Goal: Task Accomplishment & Management: Manage account settings

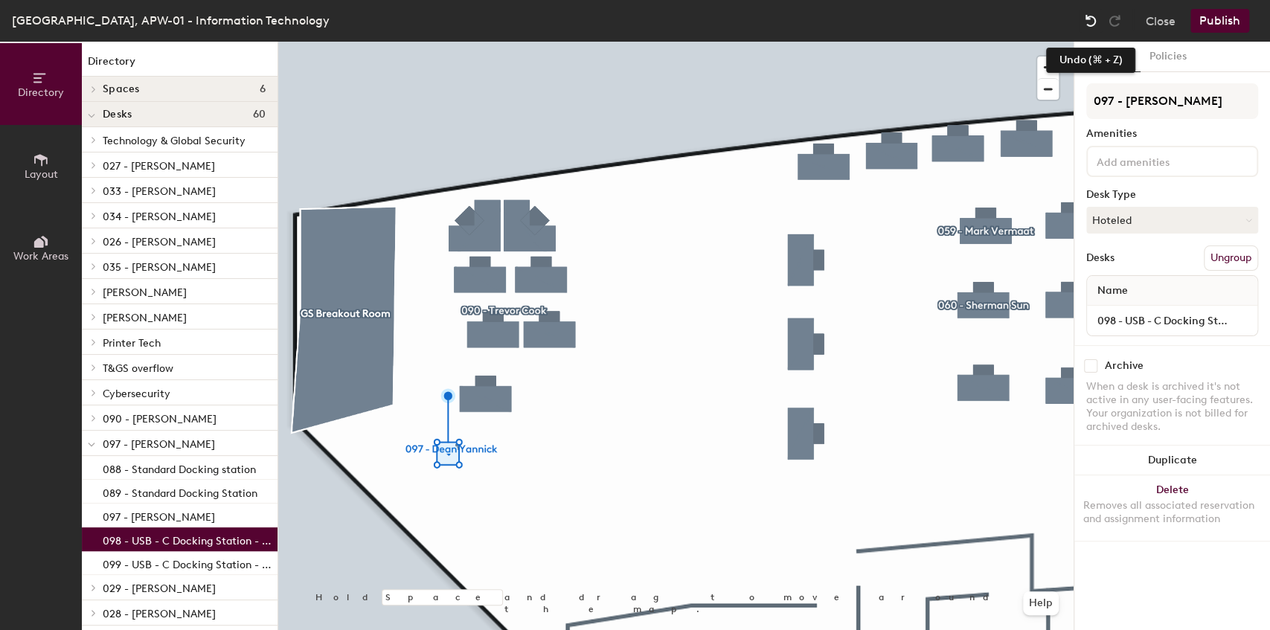
click at [1092, 15] on img at bounding box center [1091, 20] width 15 height 15
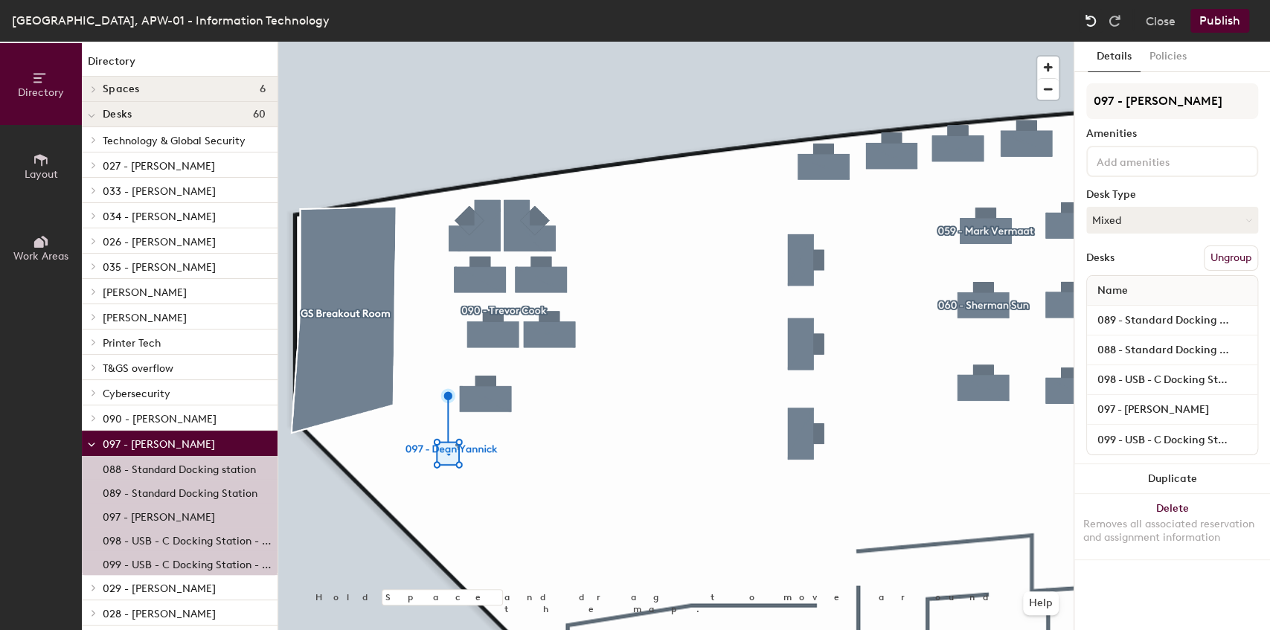
click at [1092, 15] on img at bounding box center [1091, 20] width 15 height 15
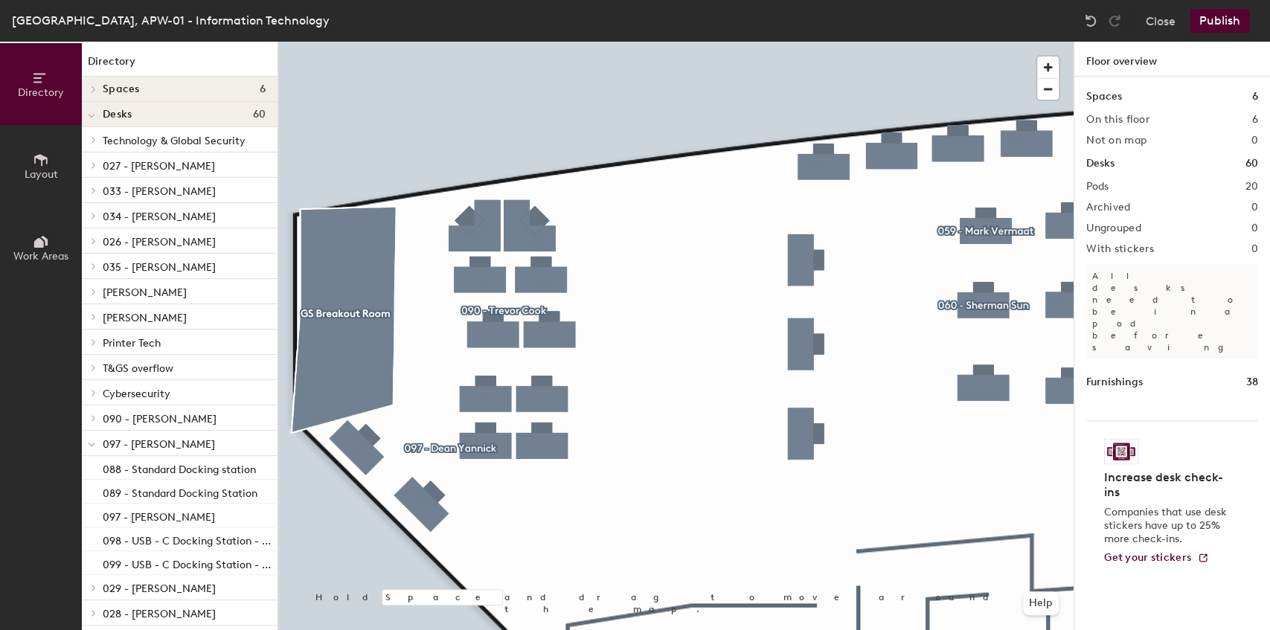
click at [421, 42] on div at bounding box center [676, 42] width 796 height 0
click at [438, 42] on div at bounding box center [676, 42] width 796 height 0
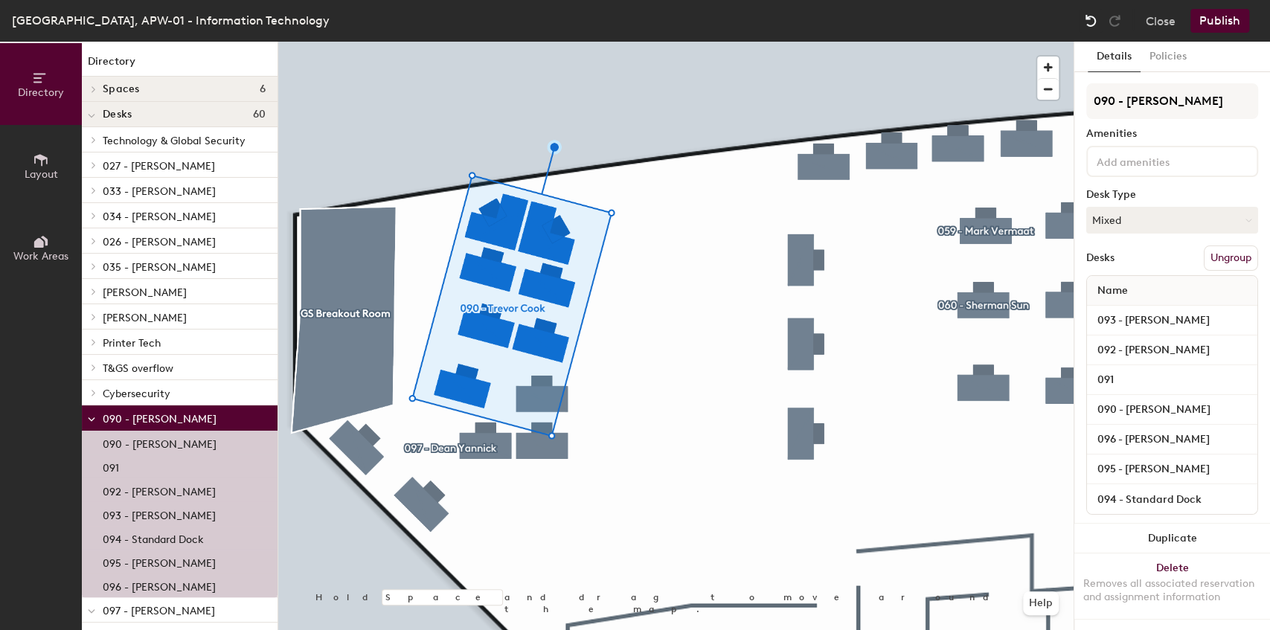
click at [1087, 18] on img at bounding box center [1091, 20] width 15 height 15
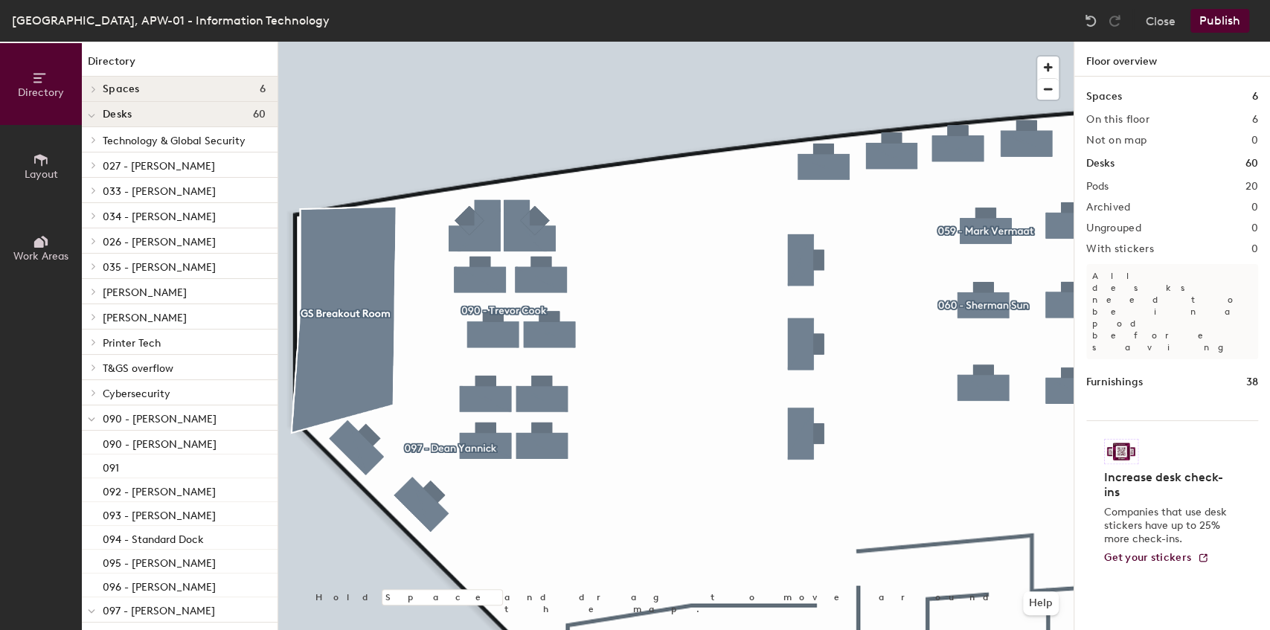
click at [554, 42] on div at bounding box center [676, 42] width 796 height 0
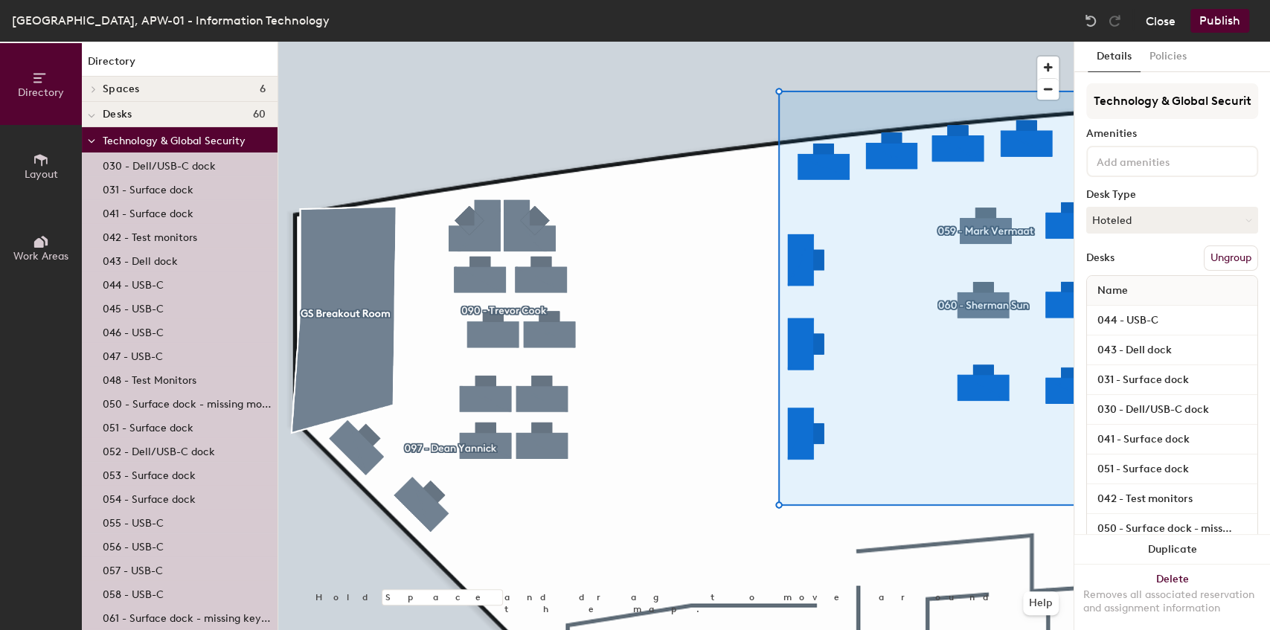
click at [1165, 19] on button "Close" at bounding box center [1161, 21] width 30 height 24
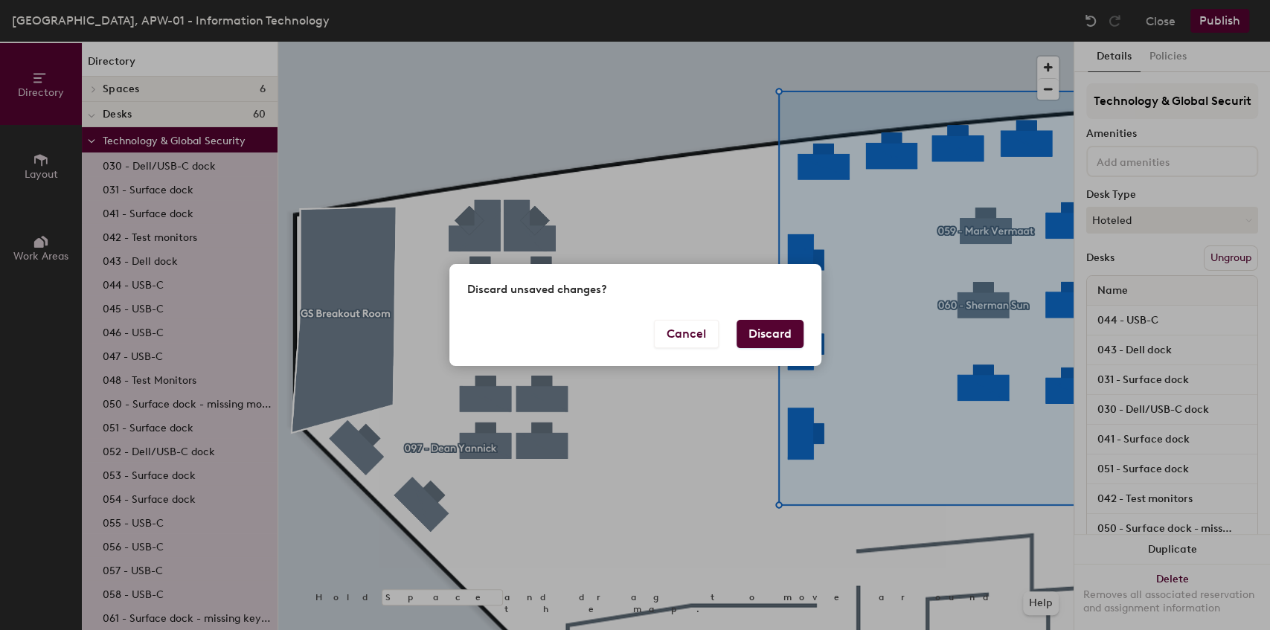
click at [762, 342] on button "Discard" at bounding box center [770, 334] width 67 height 28
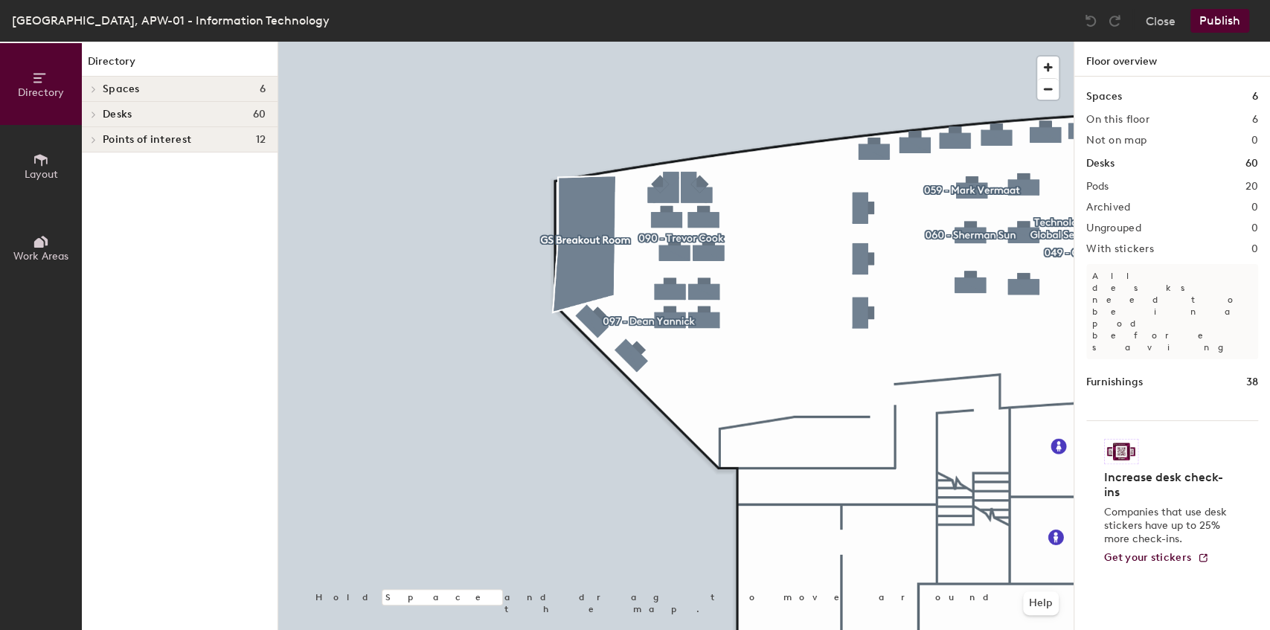
click at [573, 42] on div at bounding box center [676, 42] width 796 height 0
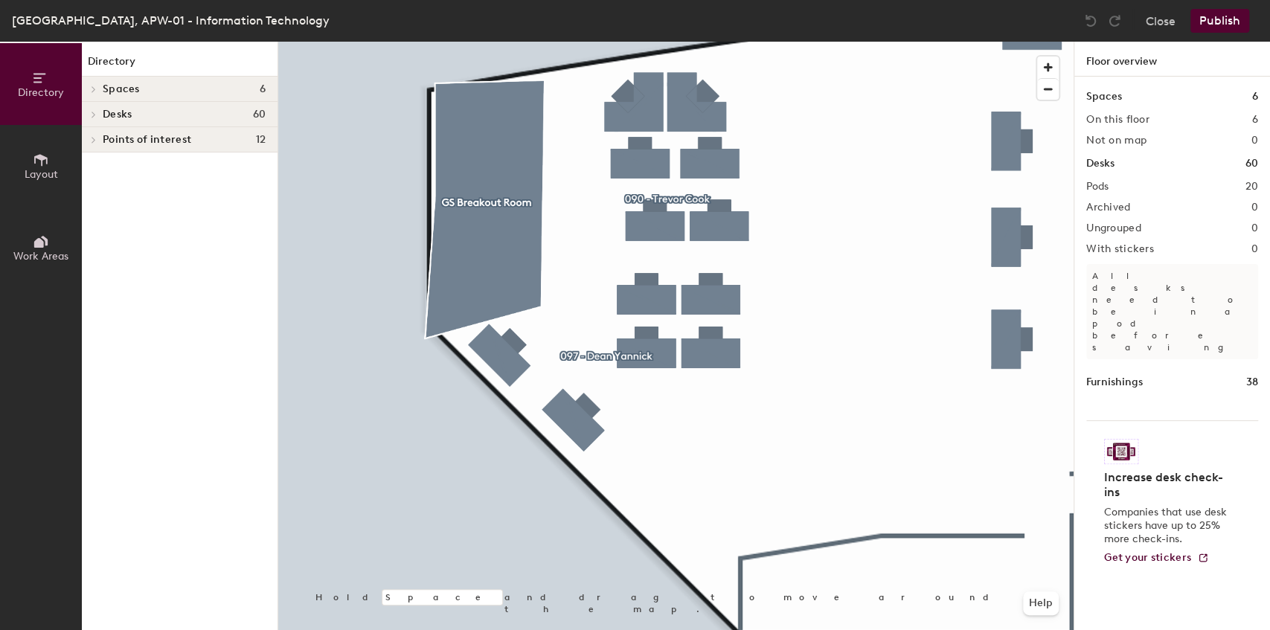
click at [595, 42] on div at bounding box center [676, 42] width 796 height 0
click at [274, 37] on div at bounding box center [272, 35] width 3 height 3
click at [595, 354] on div at bounding box center [596, 355] width 3 height 3
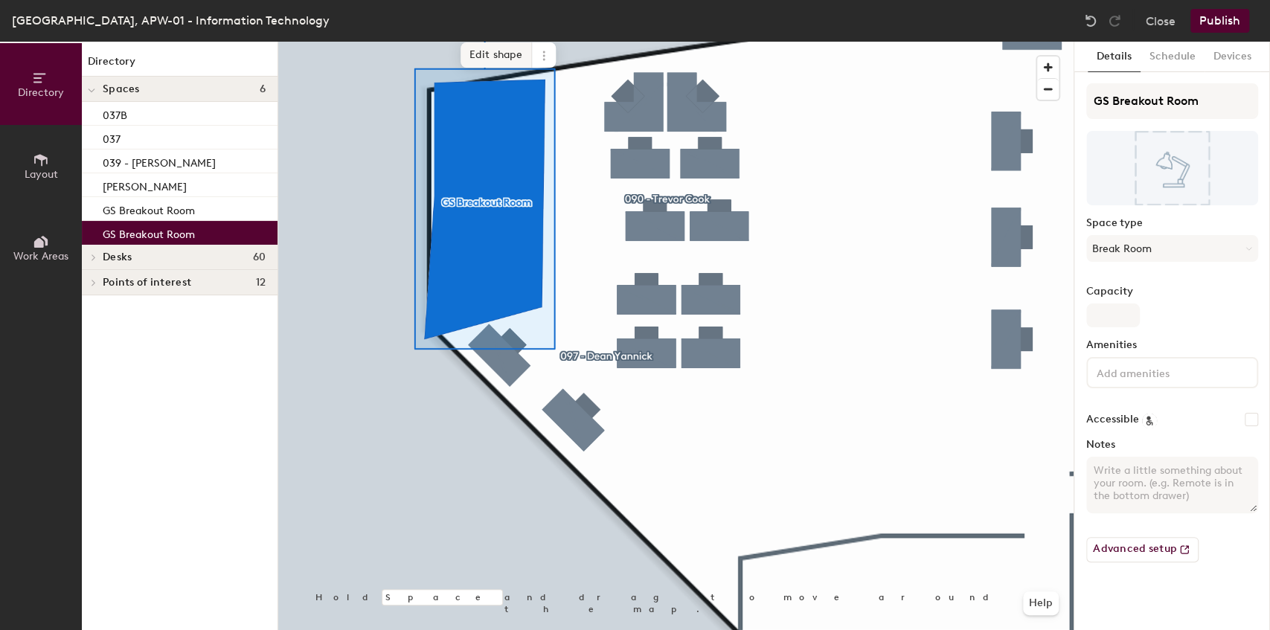
click at [491, 51] on span "Edit shape" at bounding box center [496, 54] width 71 height 25
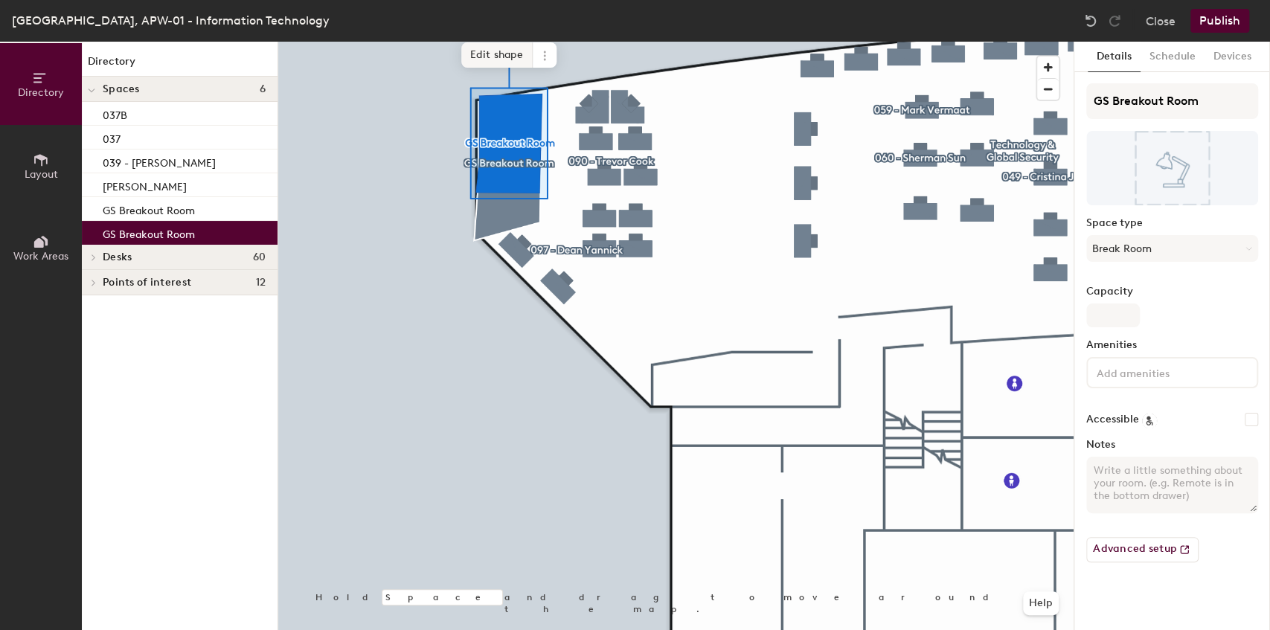
click at [490, 56] on span "Edit shape" at bounding box center [496, 54] width 71 height 25
click at [543, 48] on span at bounding box center [545, 54] width 24 height 25
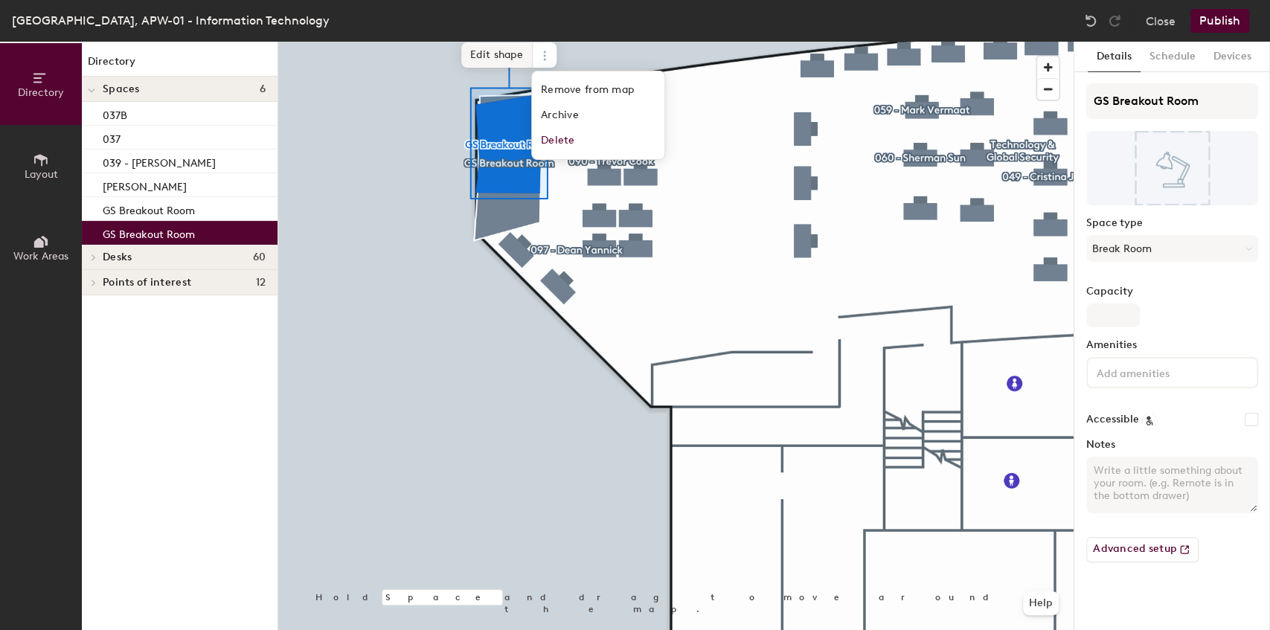
click at [503, 57] on span "Edit shape" at bounding box center [496, 54] width 71 height 25
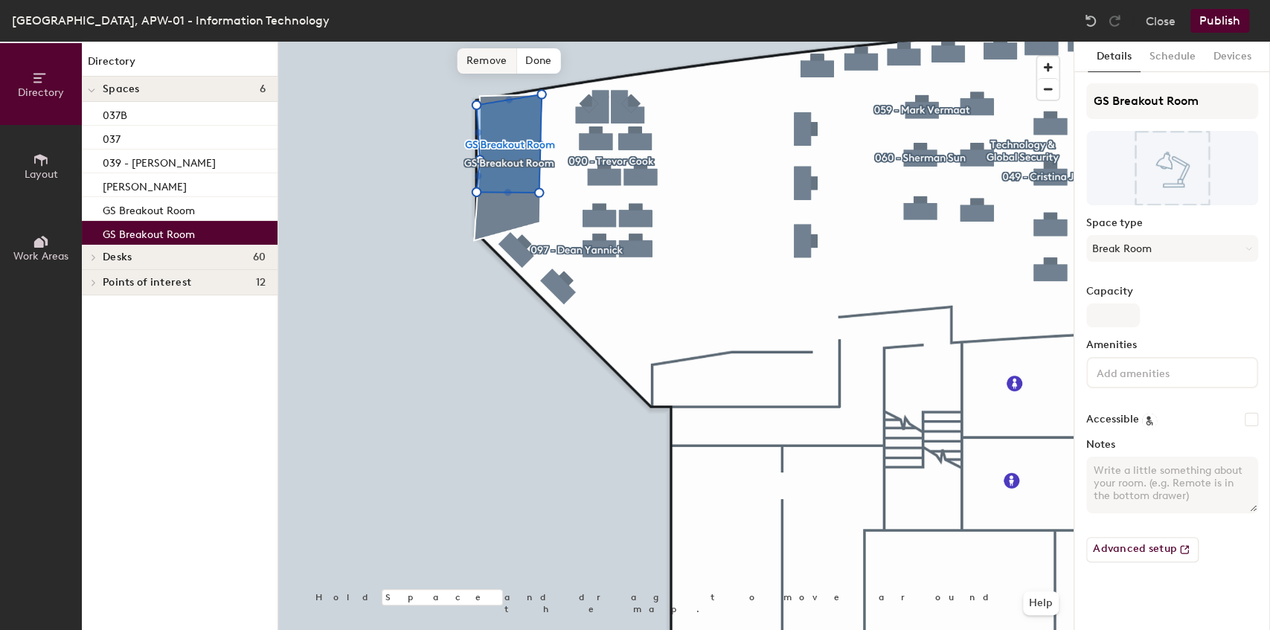
click at [499, 65] on span "Remove" at bounding box center [488, 60] width 60 height 25
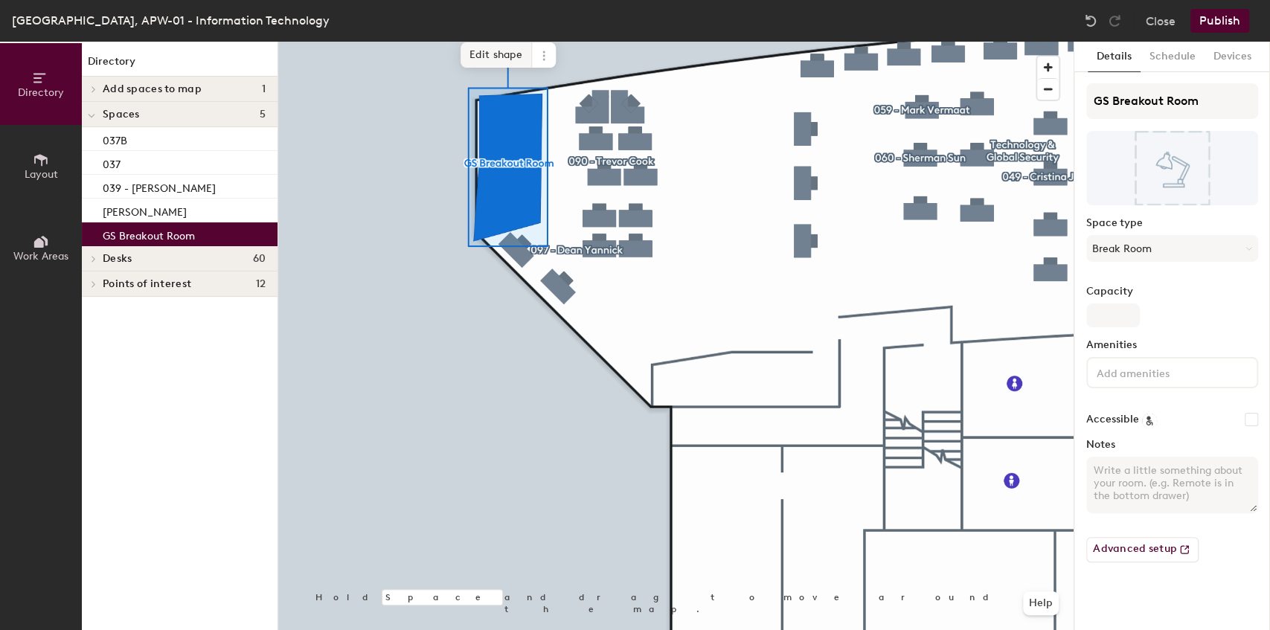
click at [490, 63] on span "Edit shape" at bounding box center [496, 54] width 71 height 25
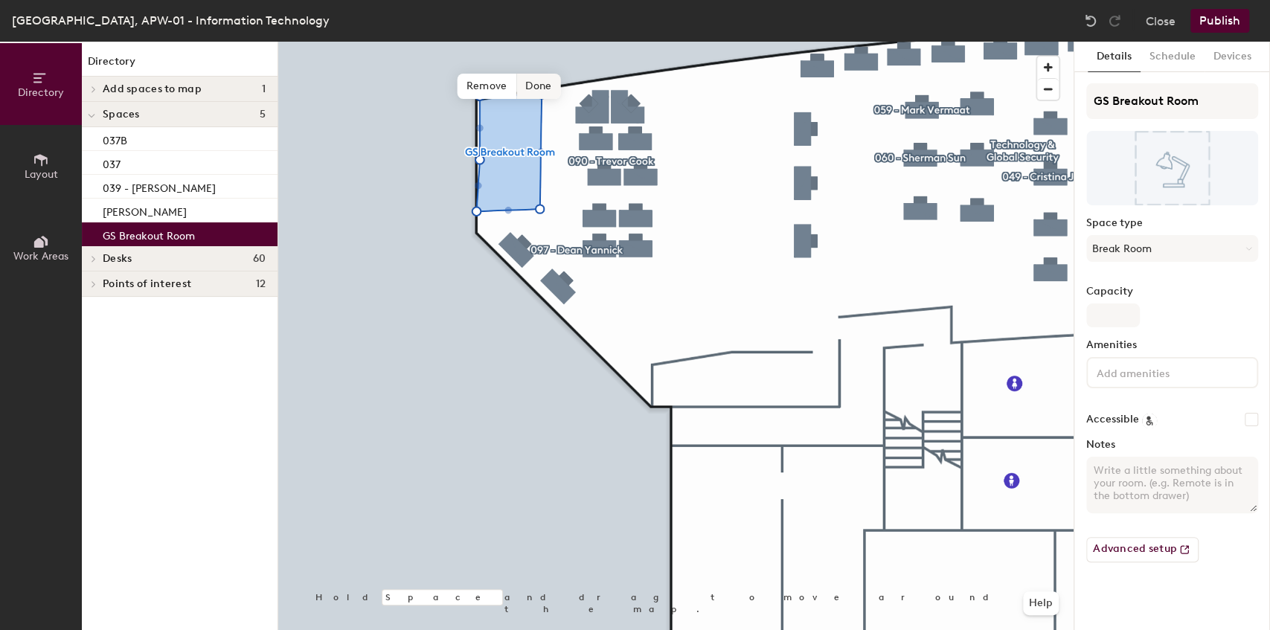
click at [534, 83] on span "Done" at bounding box center [539, 86] width 44 height 25
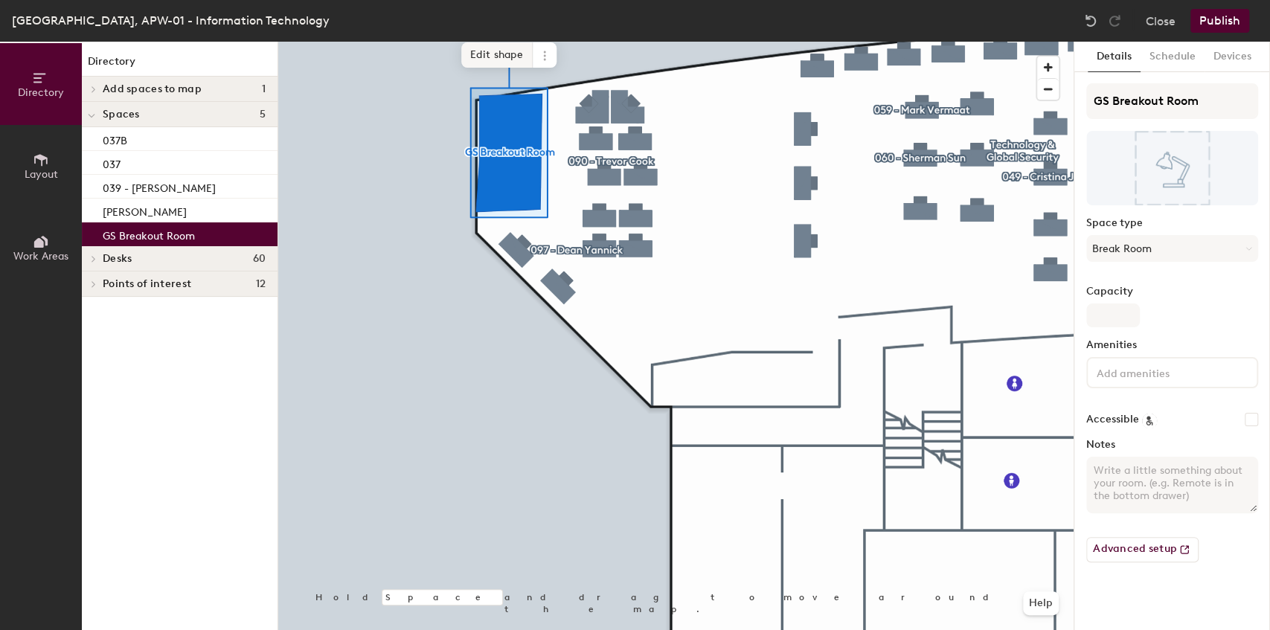
click at [479, 51] on span "Edit shape" at bounding box center [496, 54] width 71 height 25
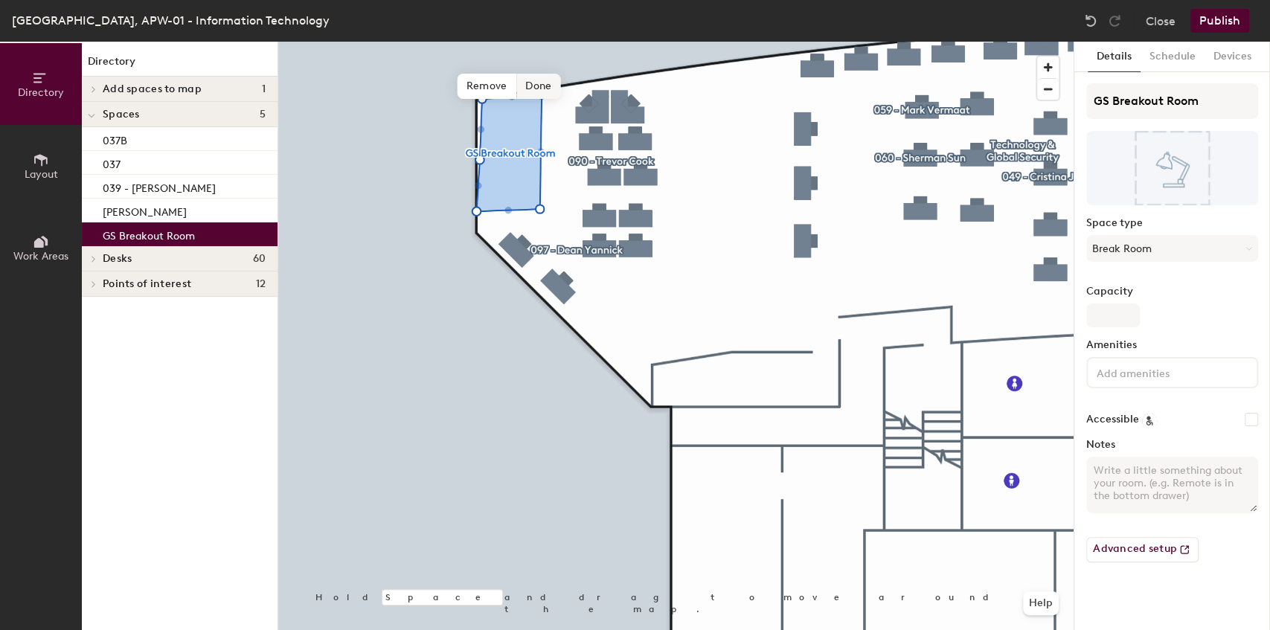
click at [550, 87] on span "Done" at bounding box center [539, 86] width 44 height 25
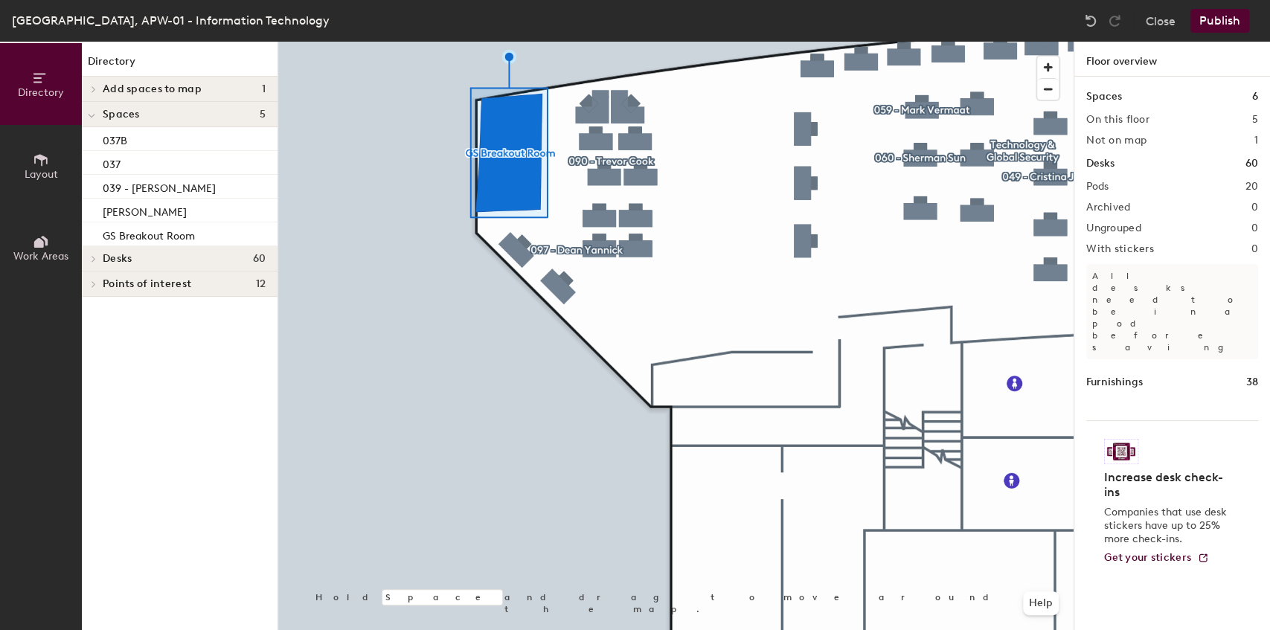
click at [627, 42] on div at bounding box center [676, 42] width 796 height 0
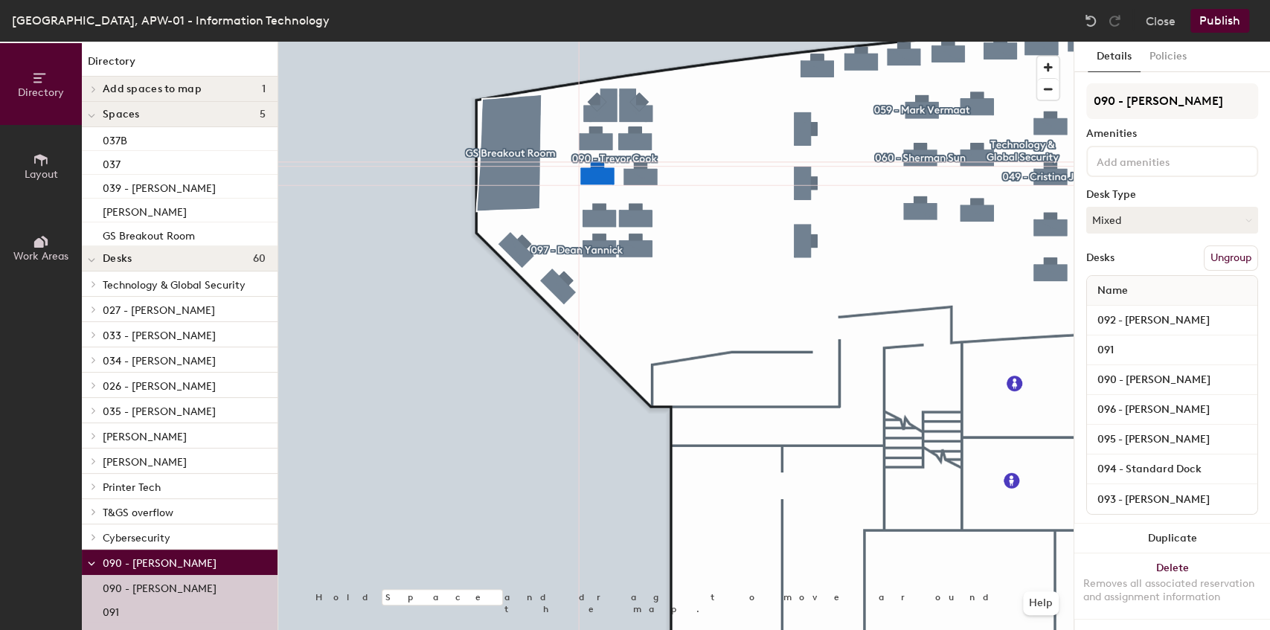
click at [733, 42] on div at bounding box center [676, 42] width 796 height 0
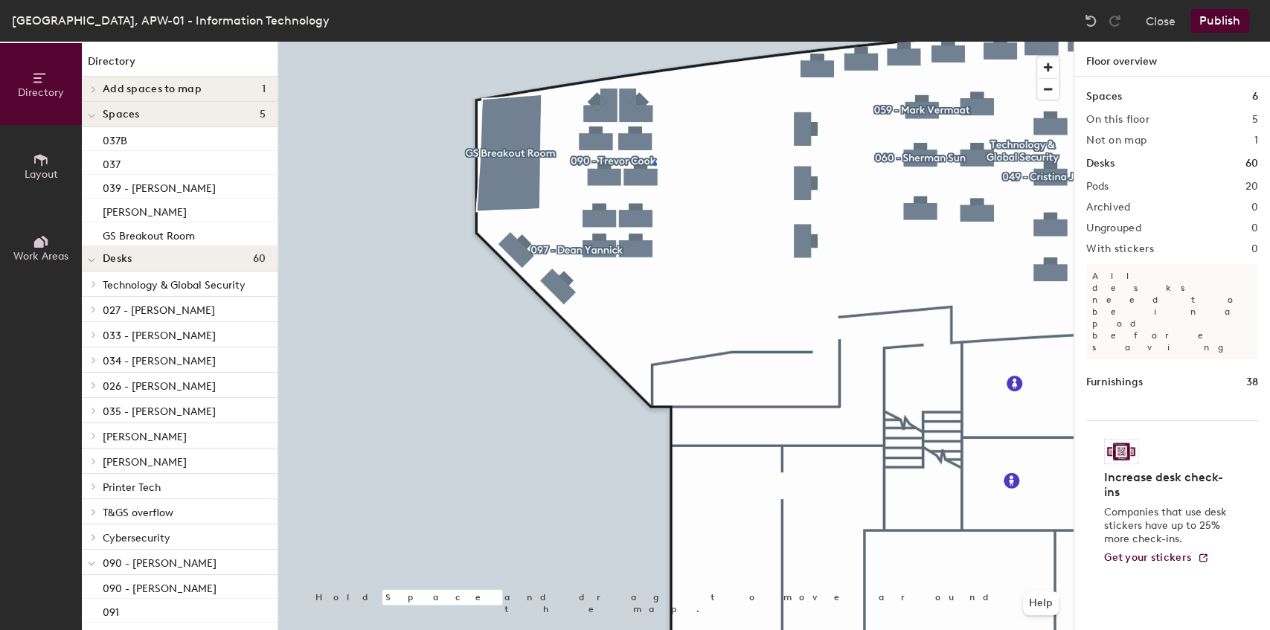
click at [653, 42] on div at bounding box center [676, 42] width 796 height 0
click at [649, 42] on div at bounding box center [676, 42] width 796 height 0
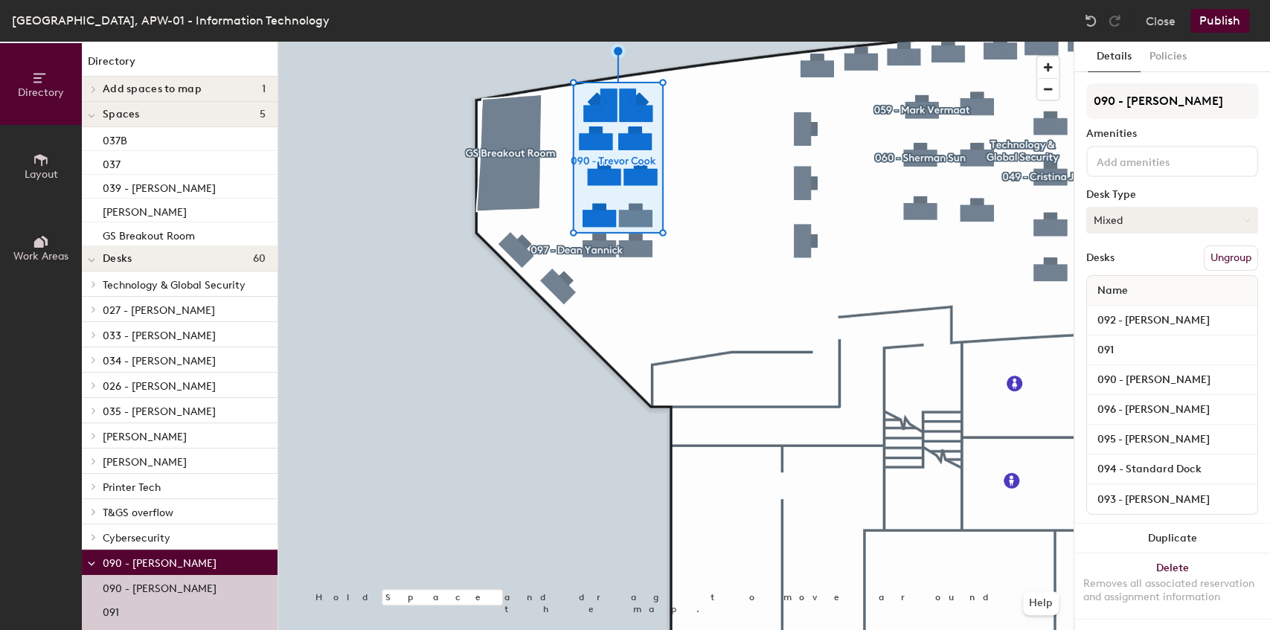
click at [1171, 229] on button "Mixed" at bounding box center [1173, 220] width 172 height 27
click at [1167, 228] on button "Mixed" at bounding box center [1173, 220] width 172 height 27
click at [1119, 224] on button "Mixed" at bounding box center [1173, 220] width 172 height 27
click at [1115, 264] on div "Assigned" at bounding box center [1161, 266] width 149 height 22
click at [1225, 21] on button "Publish" at bounding box center [1220, 21] width 59 height 24
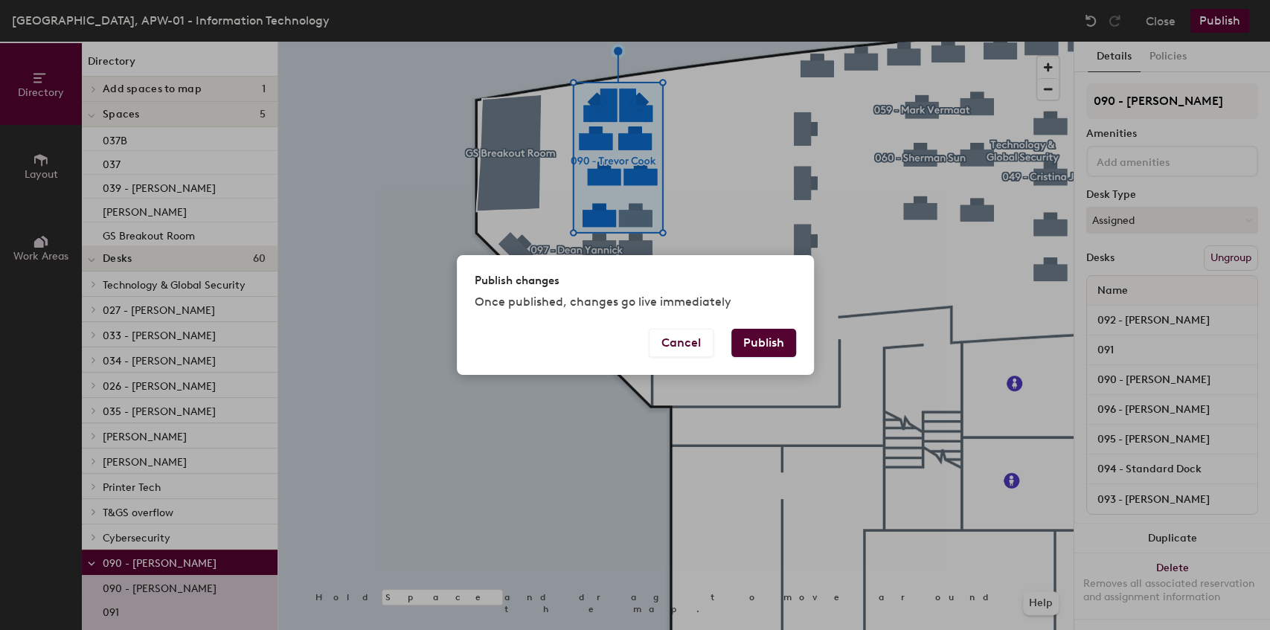
click at [770, 339] on button "Publish" at bounding box center [764, 343] width 65 height 28
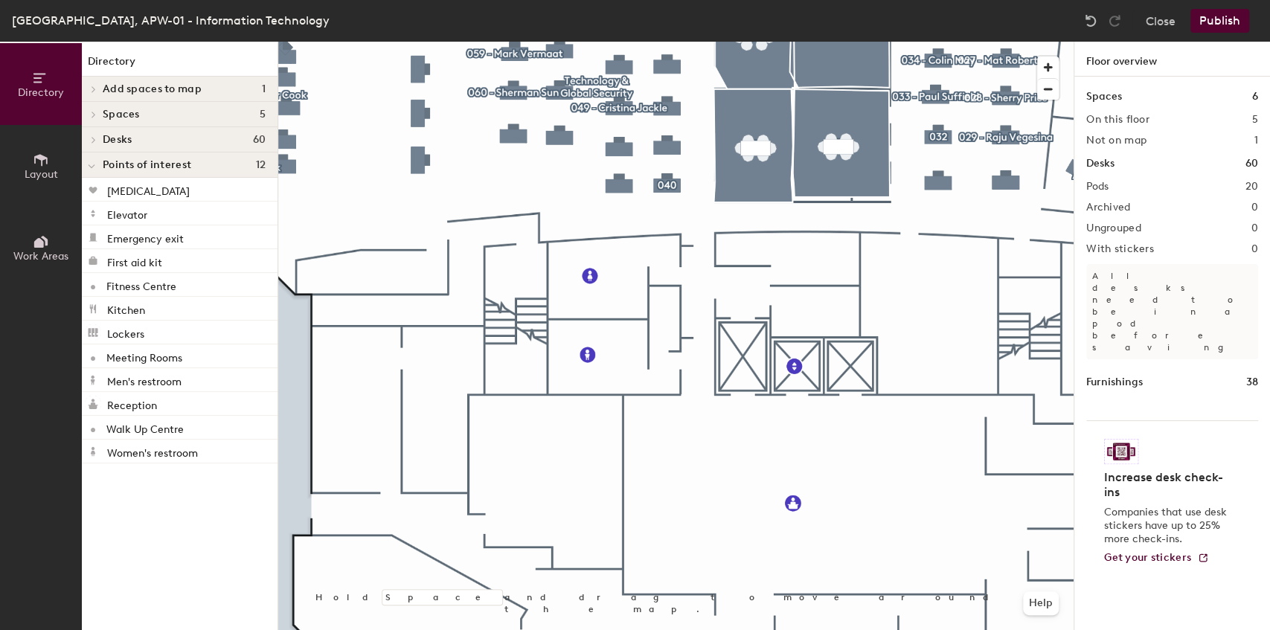
click at [639, 42] on div at bounding box center [676, 42] width 796 height 0
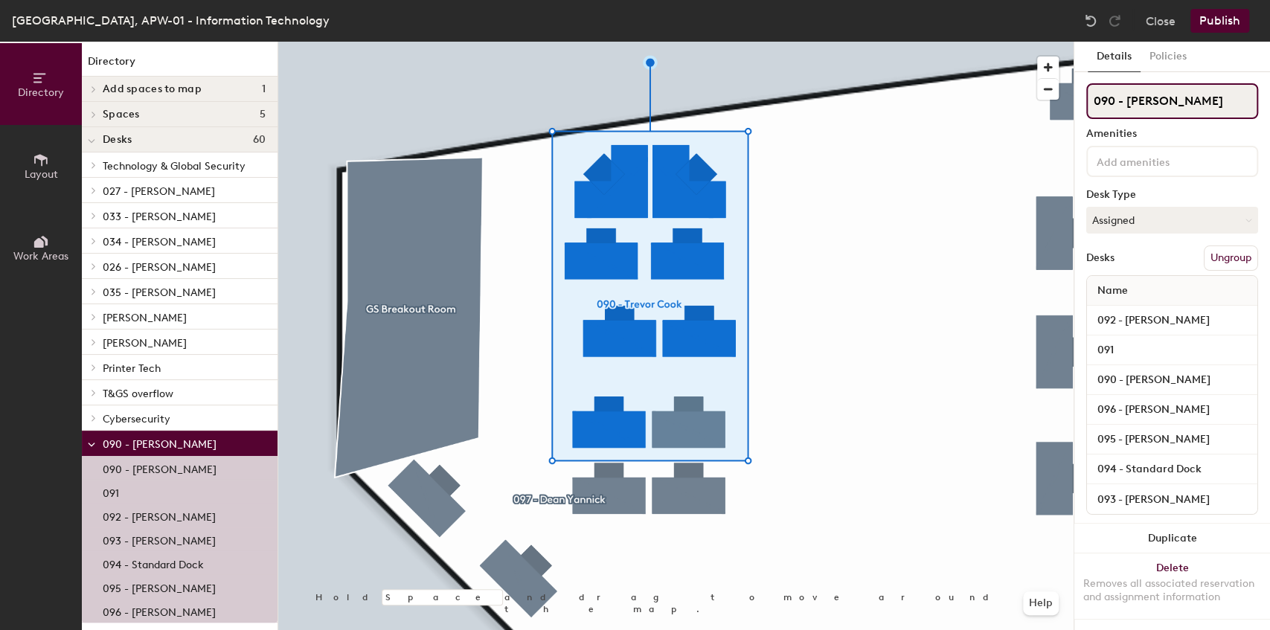
click at [1158, 104] on input "090 - [PERSON_NAME]" at bounding box center [1173, 101] width 172 height 36
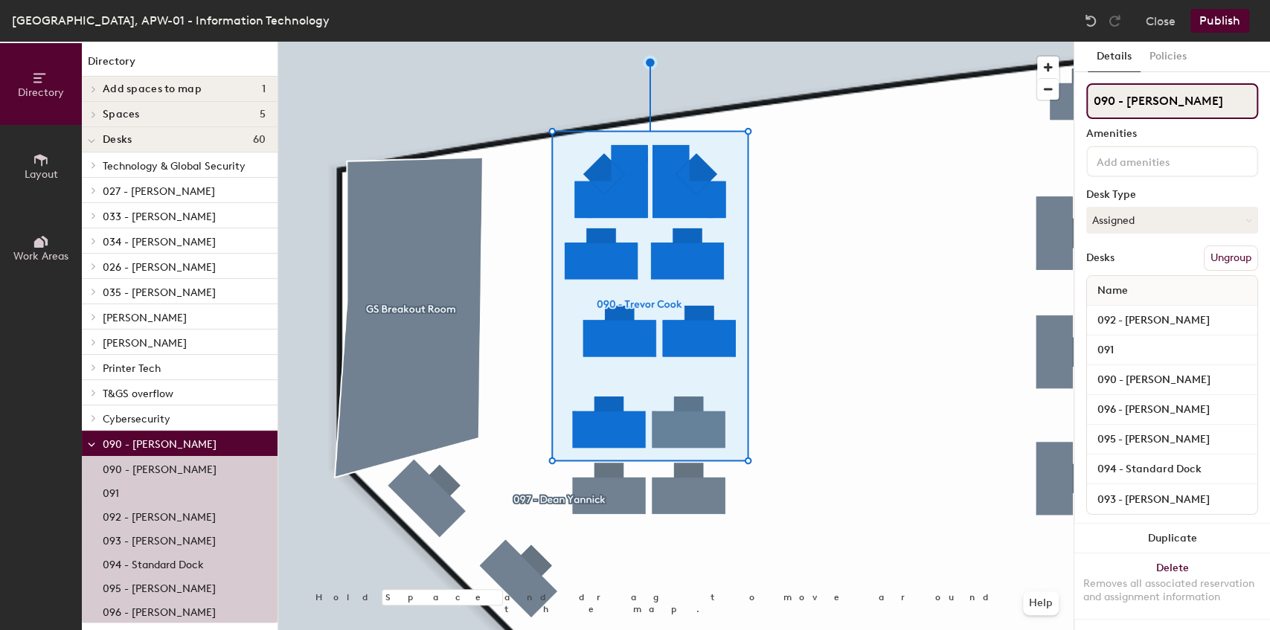
click at [1198, 103] on input "090 - [PERSON_NAME]" at bounding box center [1173, 101] width 172 height 36
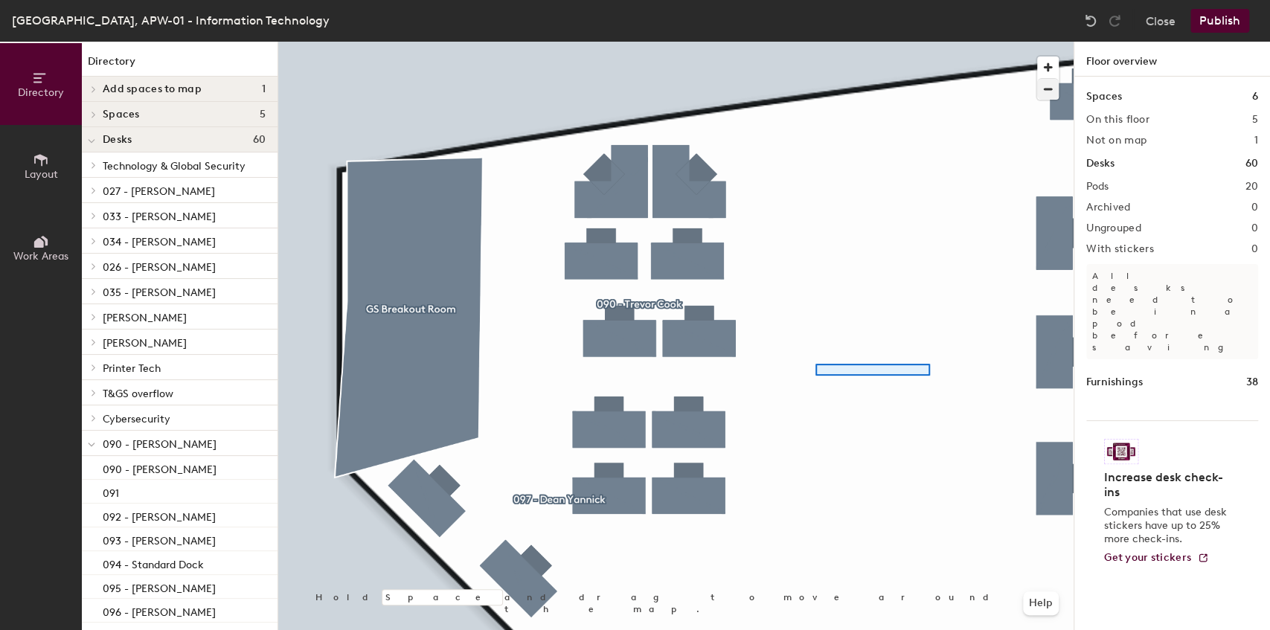
click at [810, 42] on div at bounding box center [676, 42] width 796 height 0
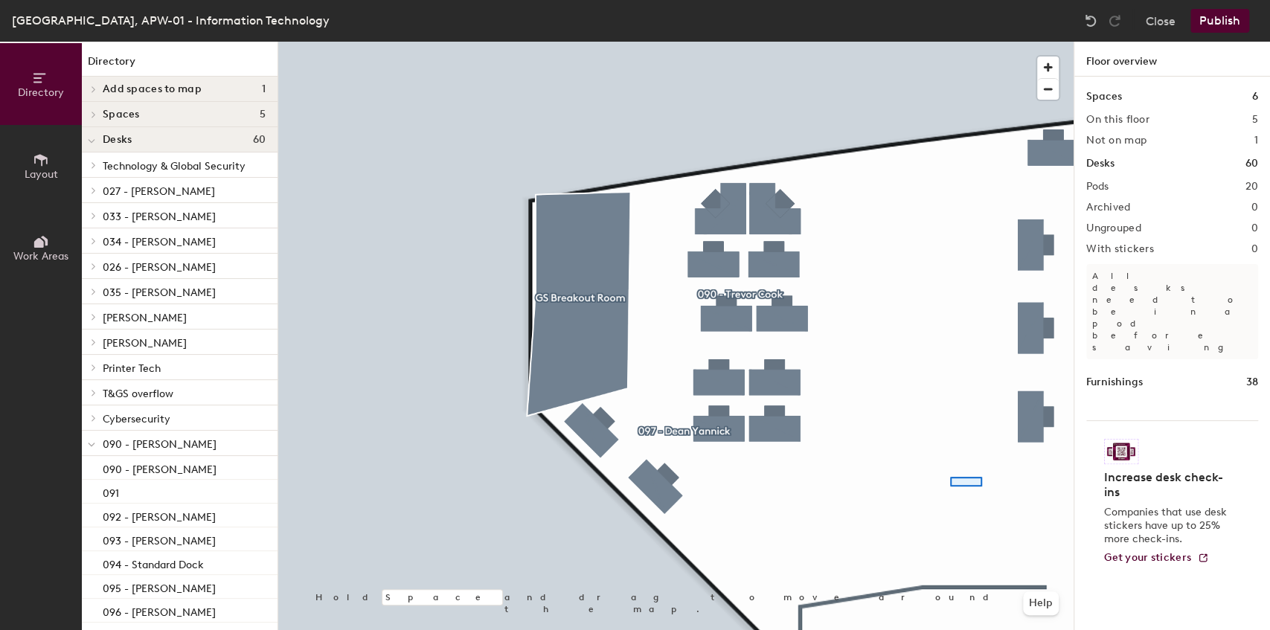
click at [766, 42] on div at bounding box center [676, 42] width 796 height 0
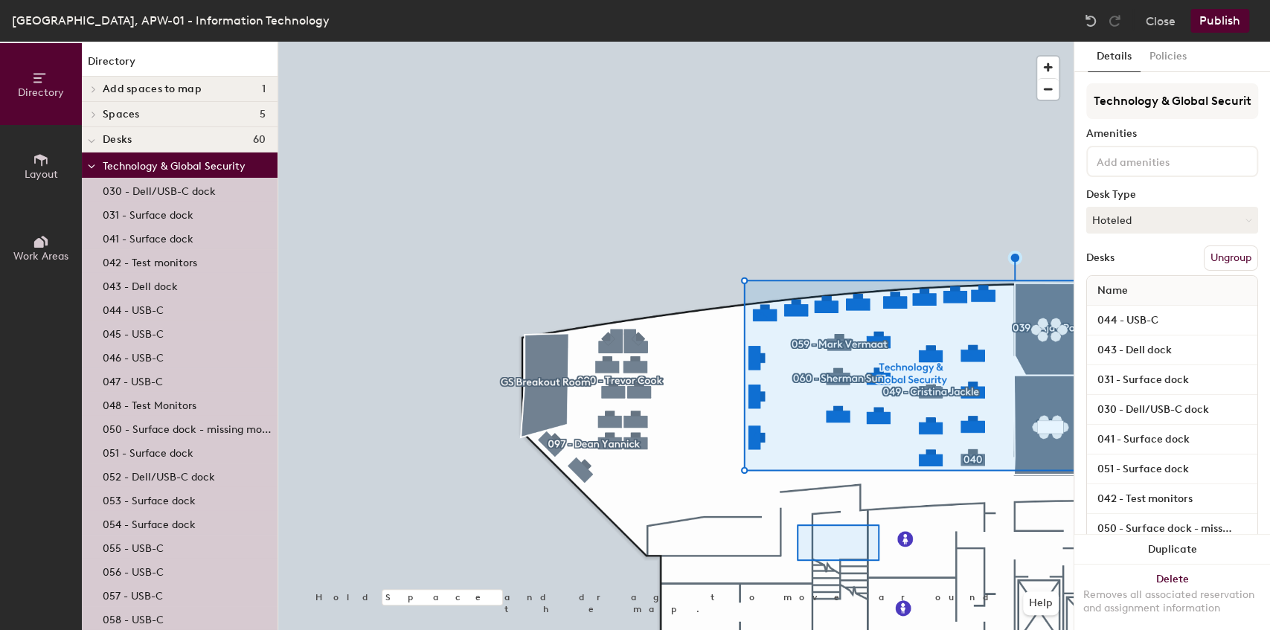
click at [636, 42] on div at bounding box center [676, 42] width 796 height 0
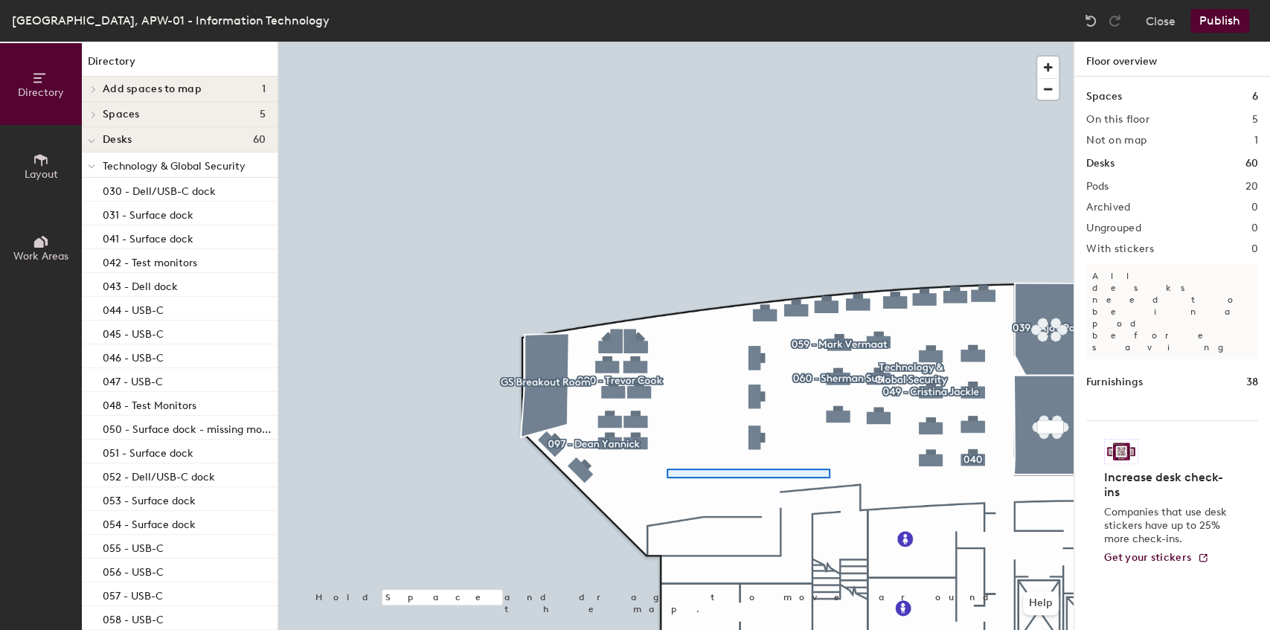
click at [653, 42] on div at bounding box center [676, 42] width 796 height 0
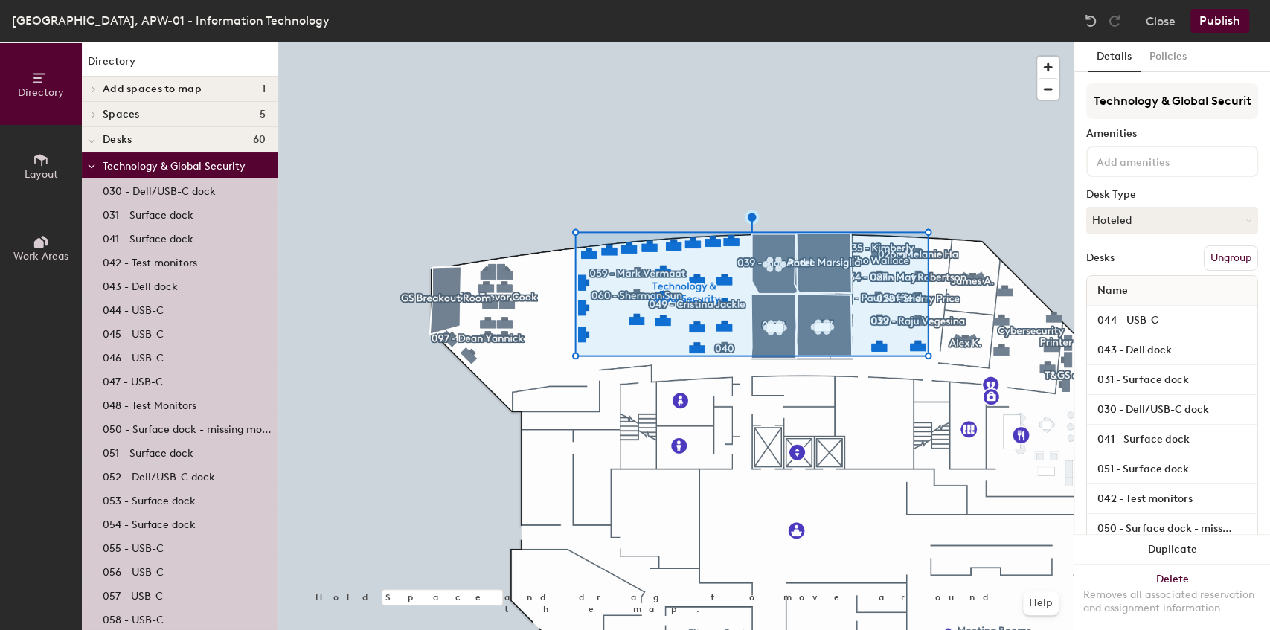
click at [500, 42] on div at bounding box center [676, 42] width 796 height 0
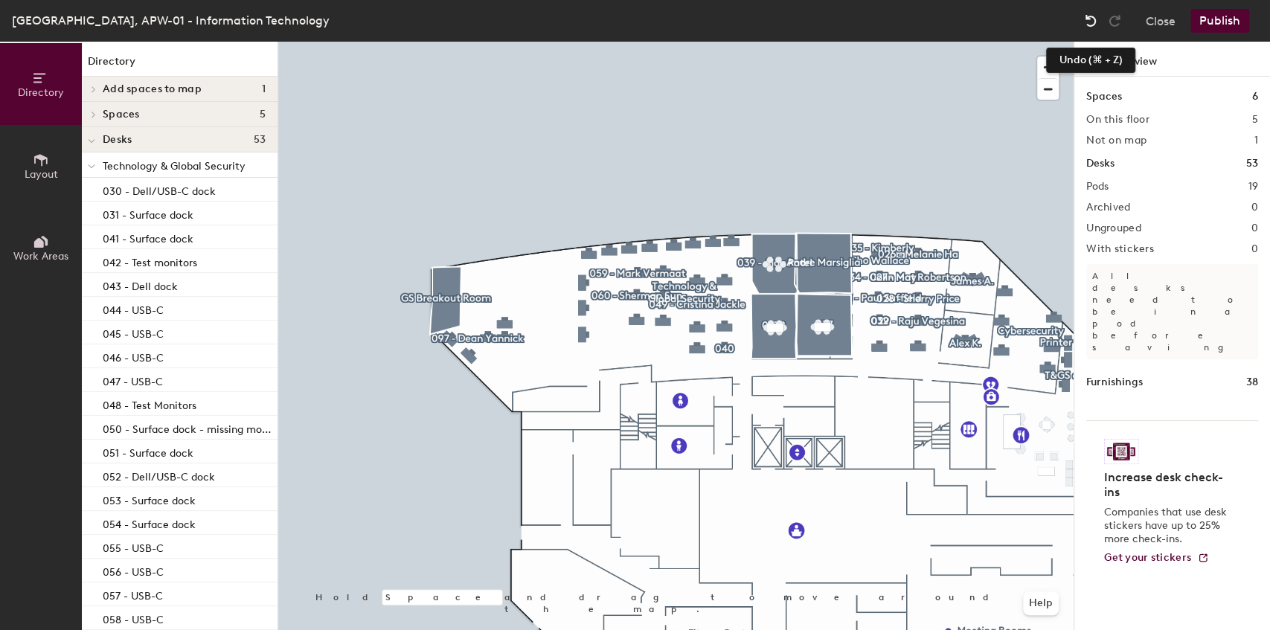
click at [1087, 15] on img at bounding box center [1091, 20] width 15 height 15
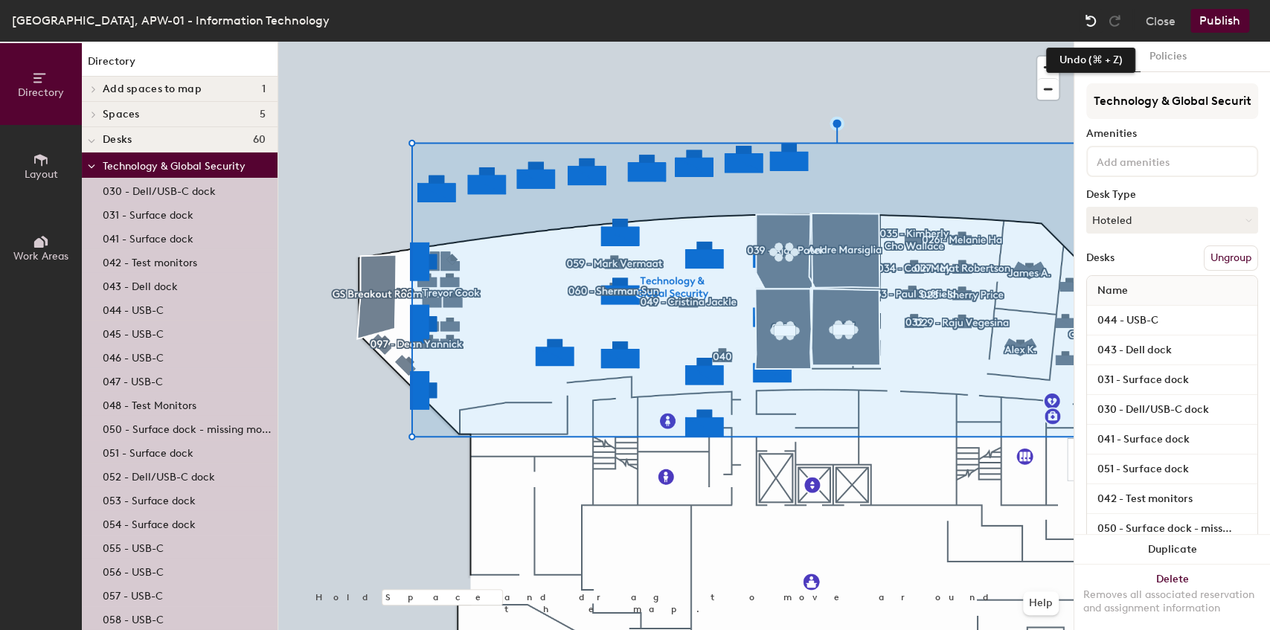
click at [1093, 21] on img at bounding box center [1091, 20] width 15 height 15
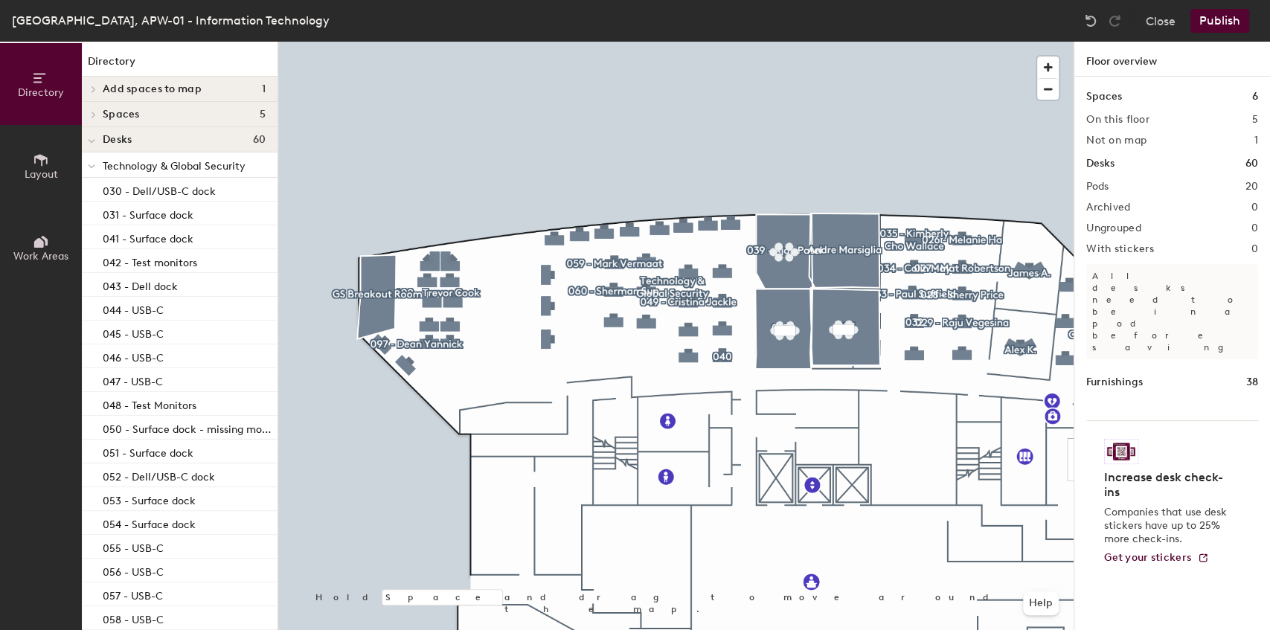
click at [447, 42] on div at bounding box center [676, 42] width 796 height 0
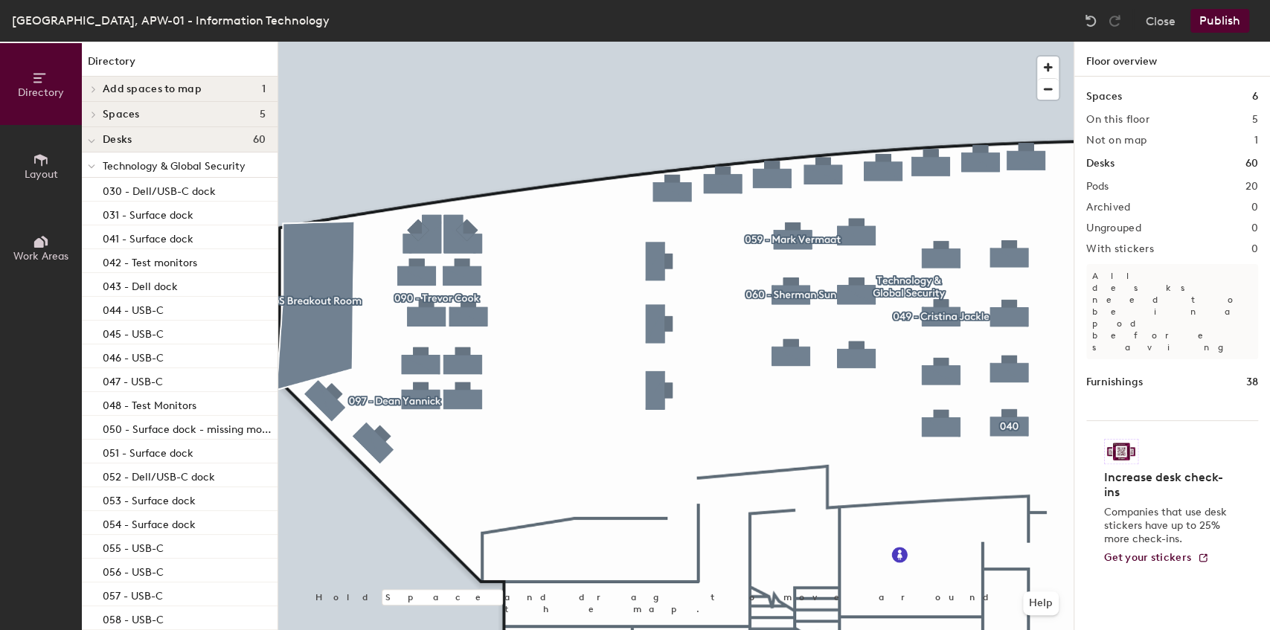
click at [871, 42] on div at bounding box center [676, 42] width 796 height 0
click at [421, 42] on div at bounding box center [676, 42] width 796 height 0
click at [445, 42] on div at bounding box center [676, 42] width 796 height 0
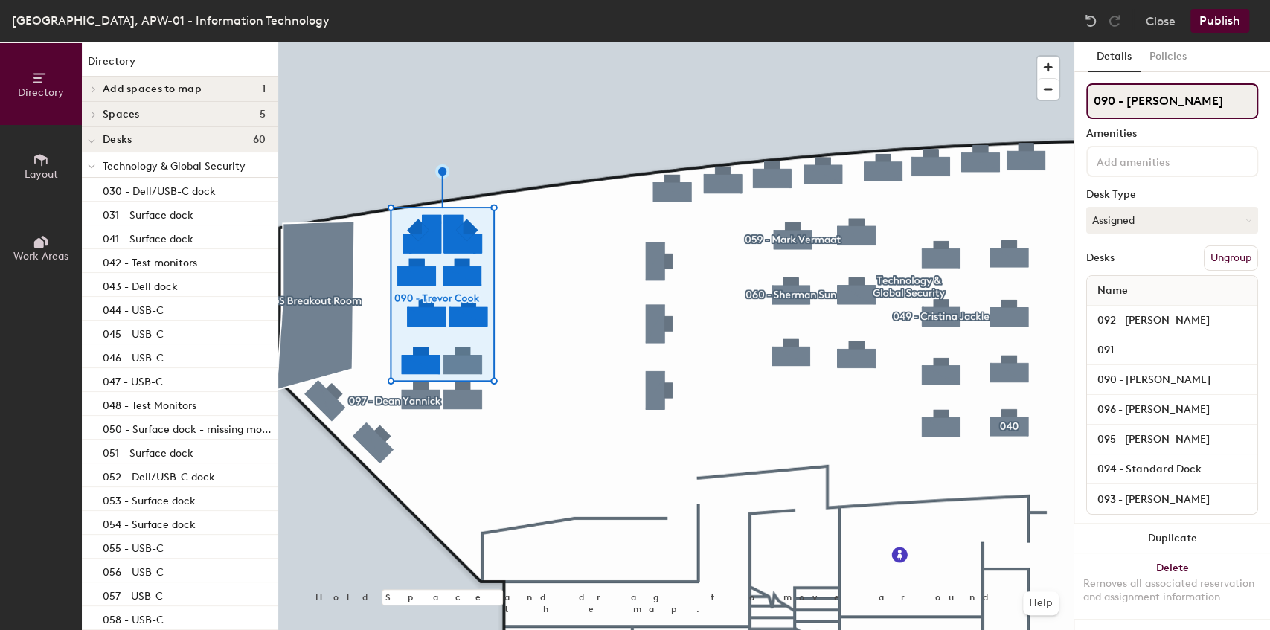
click at [1190, 104] on input "090 - [PERSON_NAME]" at bounding box center [1173, 101] width 172 height 36
click at [1030, 119] on div "Directory Layout Work Areas Directory Add spaces to map 1 GS Breakout Room Spac…" at bounding box center [635, 336] width 1270 height 589
type input "Technology & Global Security"
click at [933, 42] on div at bounding box center [676, 42] width 796 height 0
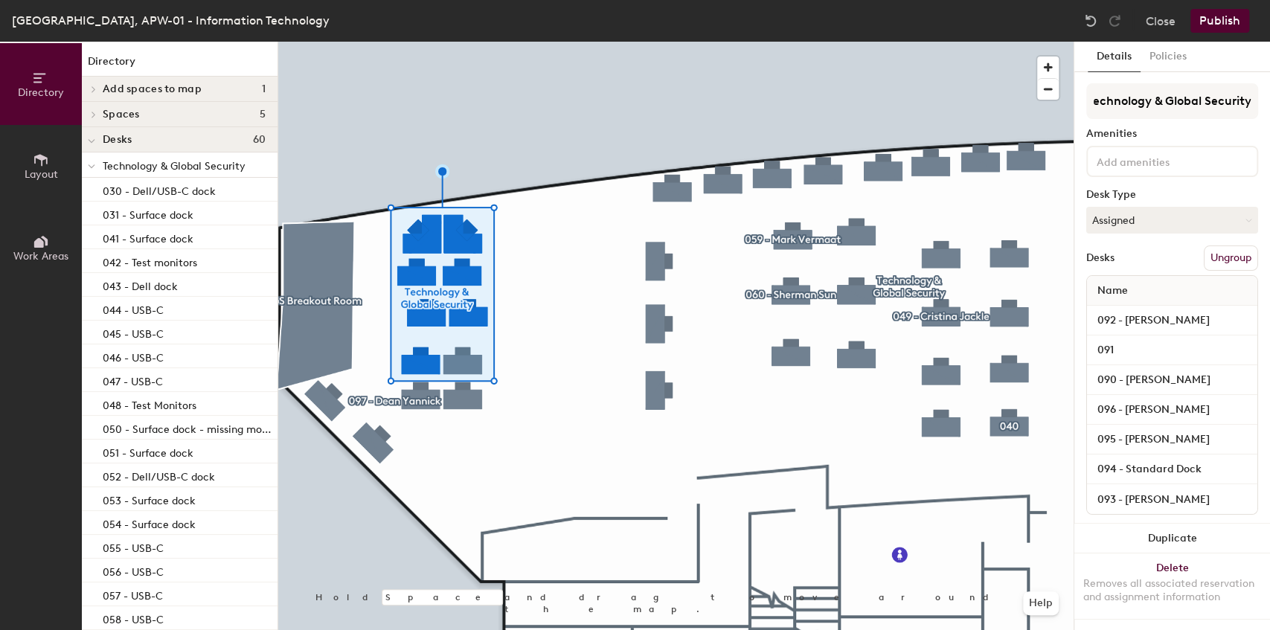
scroll to position [0, 0]
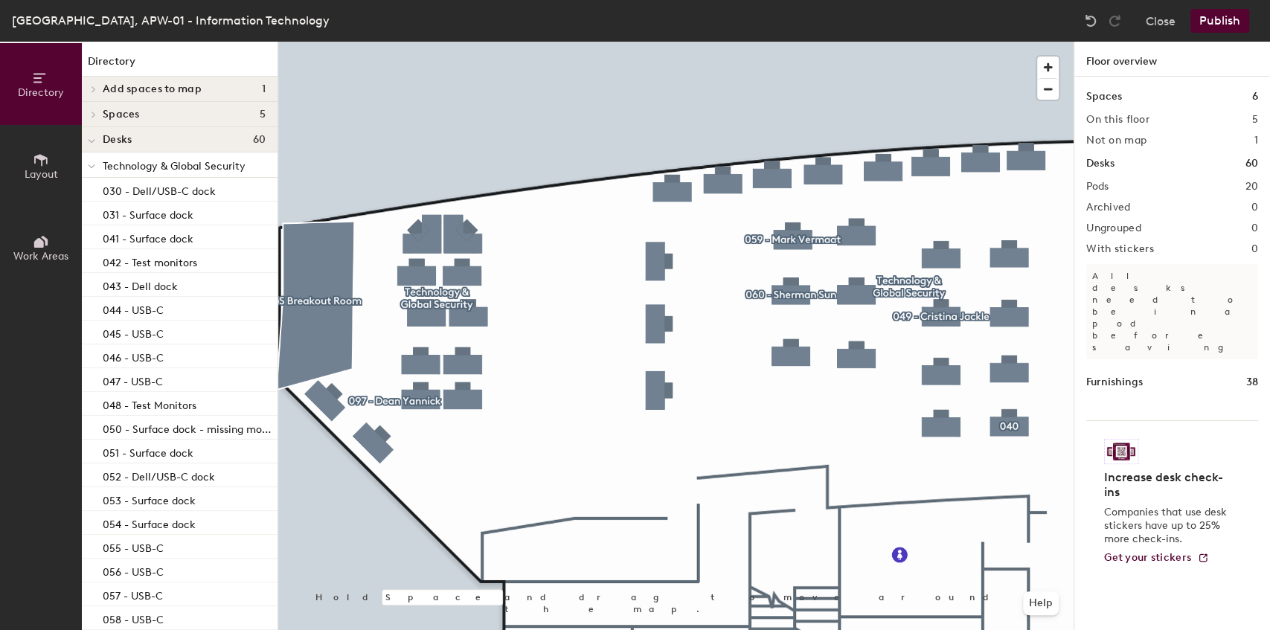
click at [1231, 21] on button "Publish" at bounding box center [1220, 21] width 59 height 24
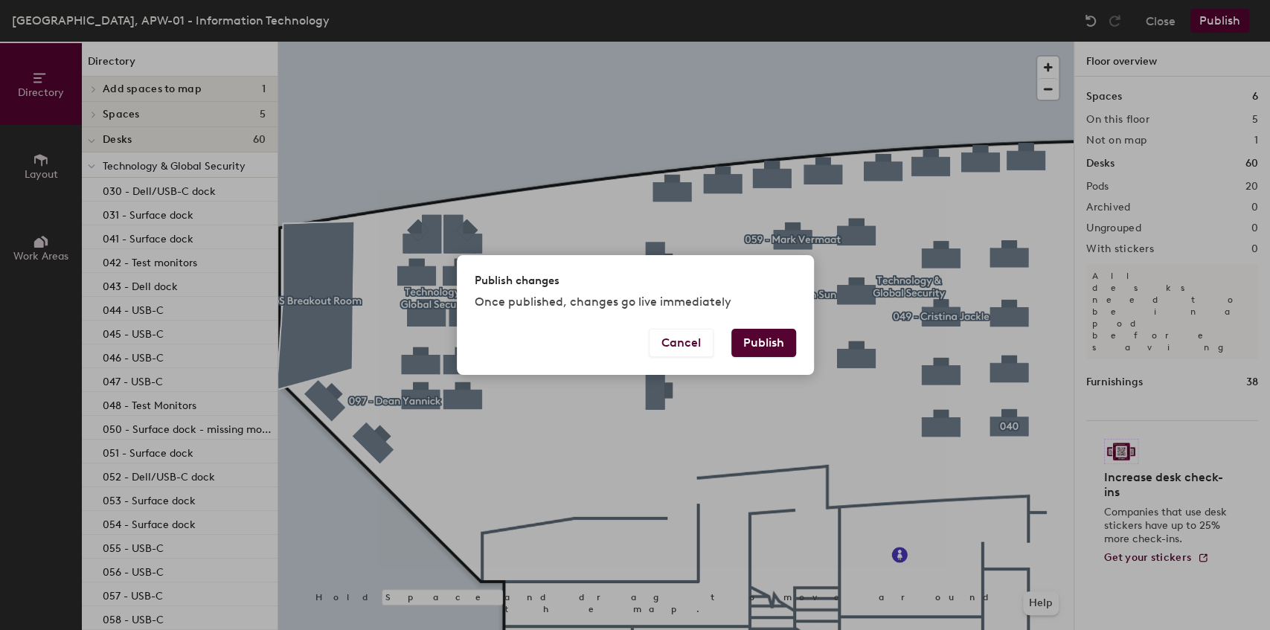
click at [764, 345] on button "Publish" at bounding box center [764, 343] width 65 height 28
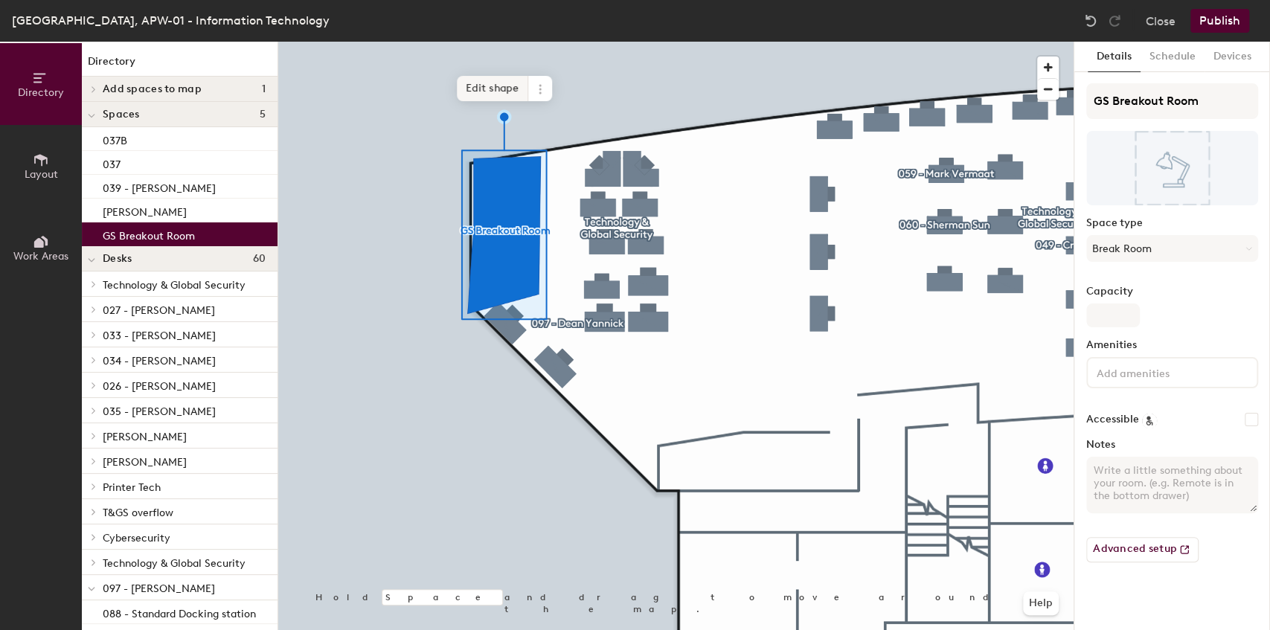
click at [492, 87] on span "Edit shape" at bounding box center [492, 88] width 71 height 25
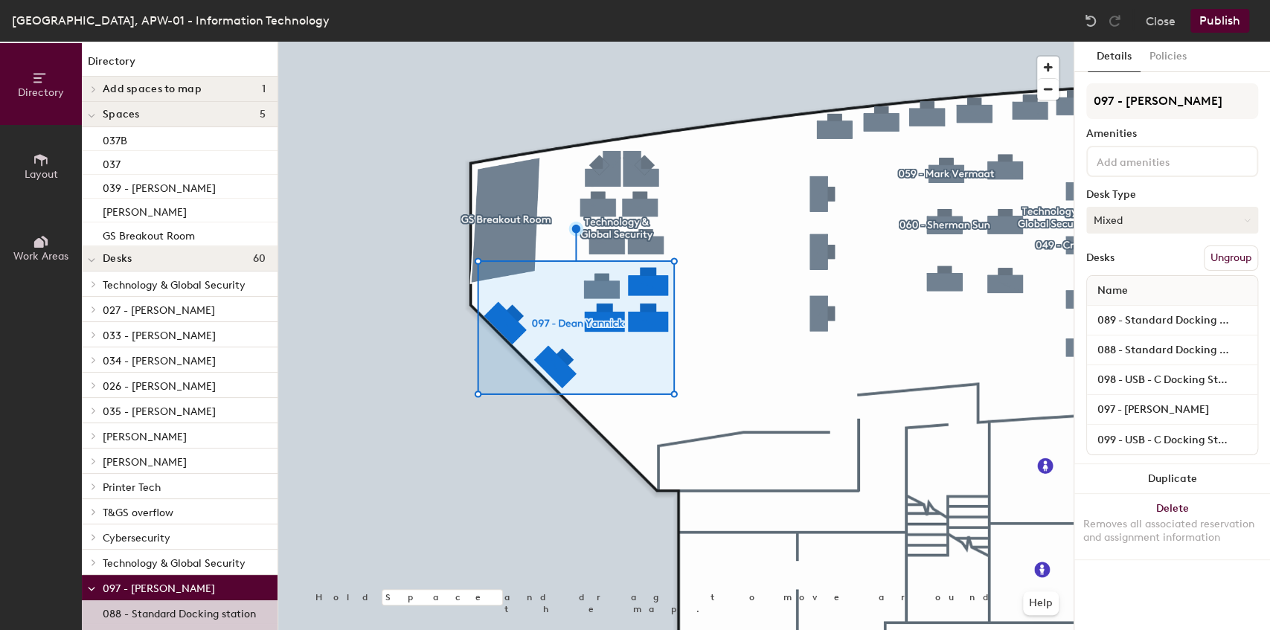
click at [1107, 226] on button "Mixed" at bounding box center [1173, 220] width 172 height 27
click at [1114, 265] on div "Assigned" at bounding box center [1161, 266] width 149 height 22
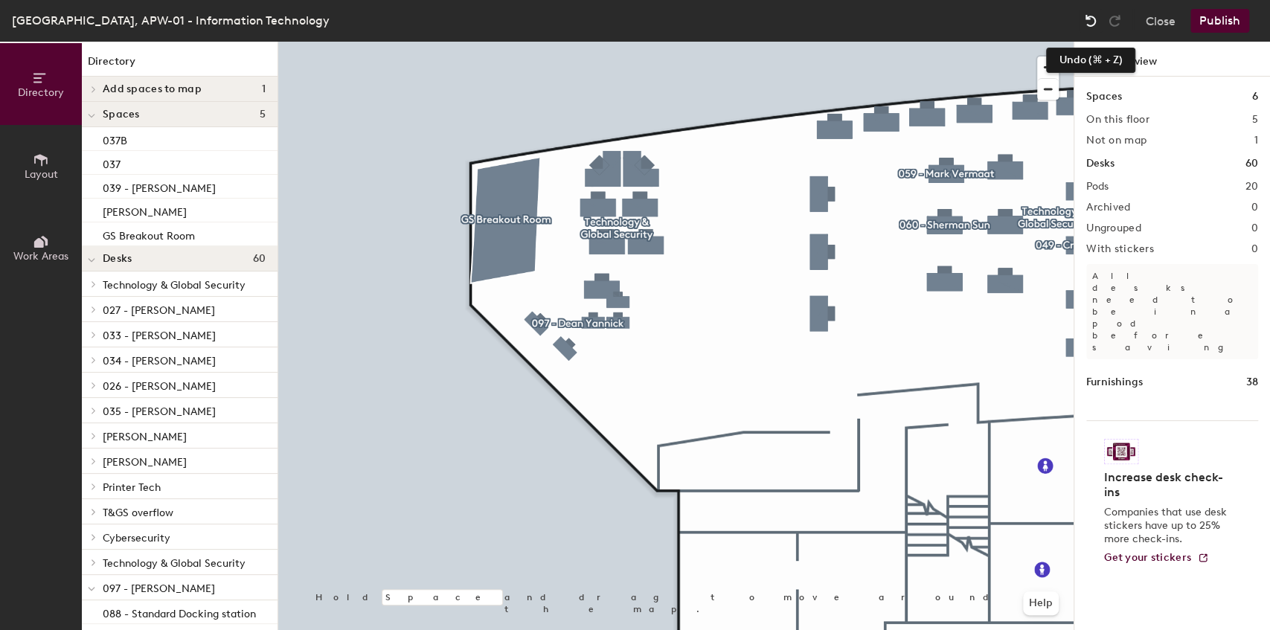
click at [1094, 21] on img at bounding box center [1091, 20] width 15 height 15
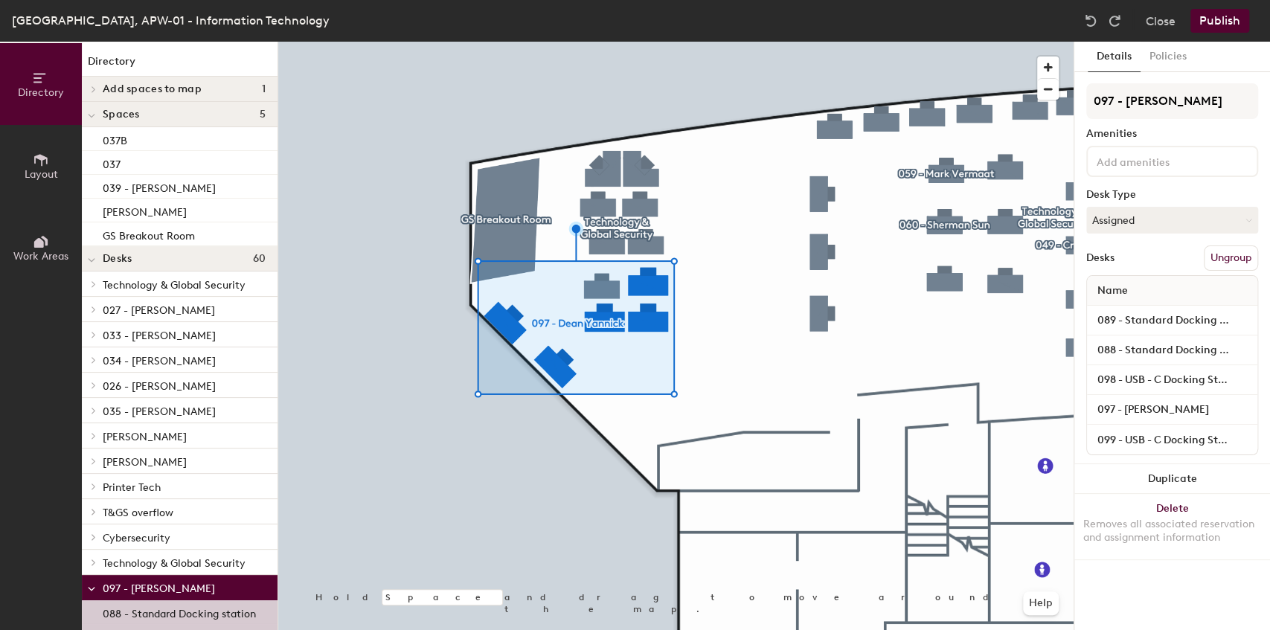
click at [775, 42] on div at bounding box center [676, 42] width 796 height 0
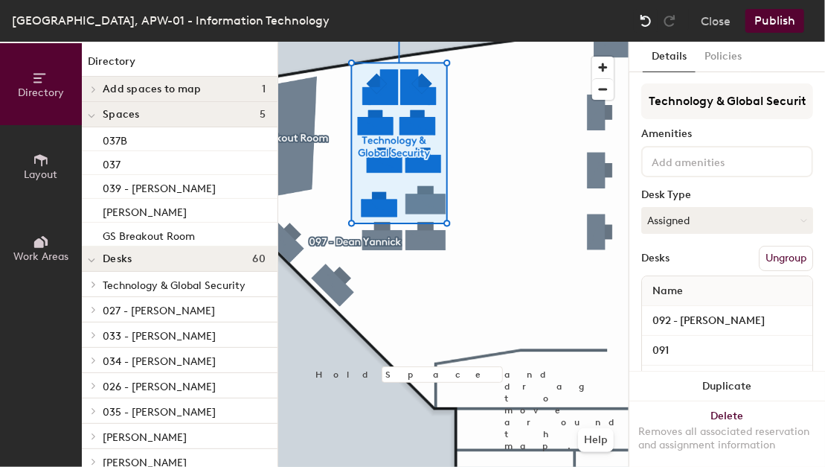
click at [647, 23] on img at bounding box center [646, 20] width 15 height 15
